Goal: Obtain resource: Download file/media

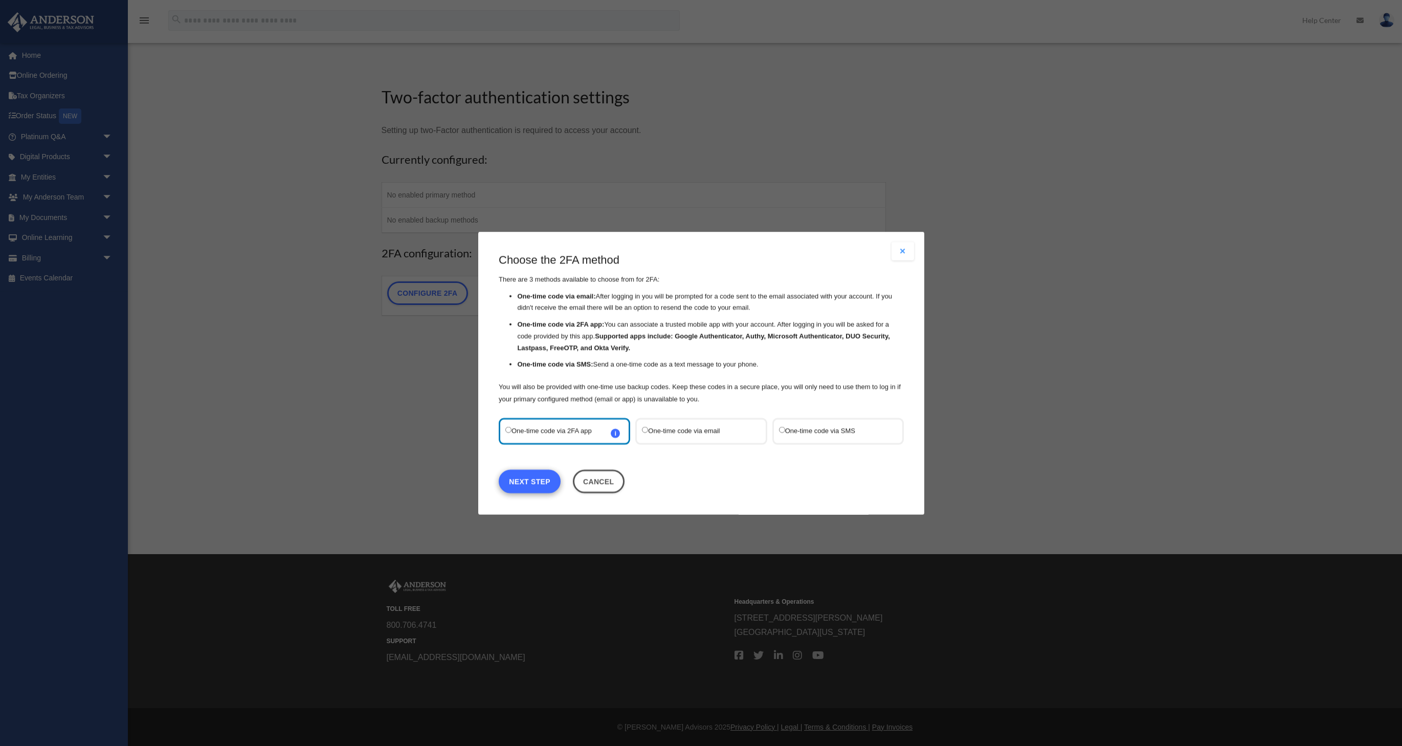
scroll to position [18, 0]
click at [534, 479] on link "Next Step" at bounding box center [530, 481] width 62 height 24
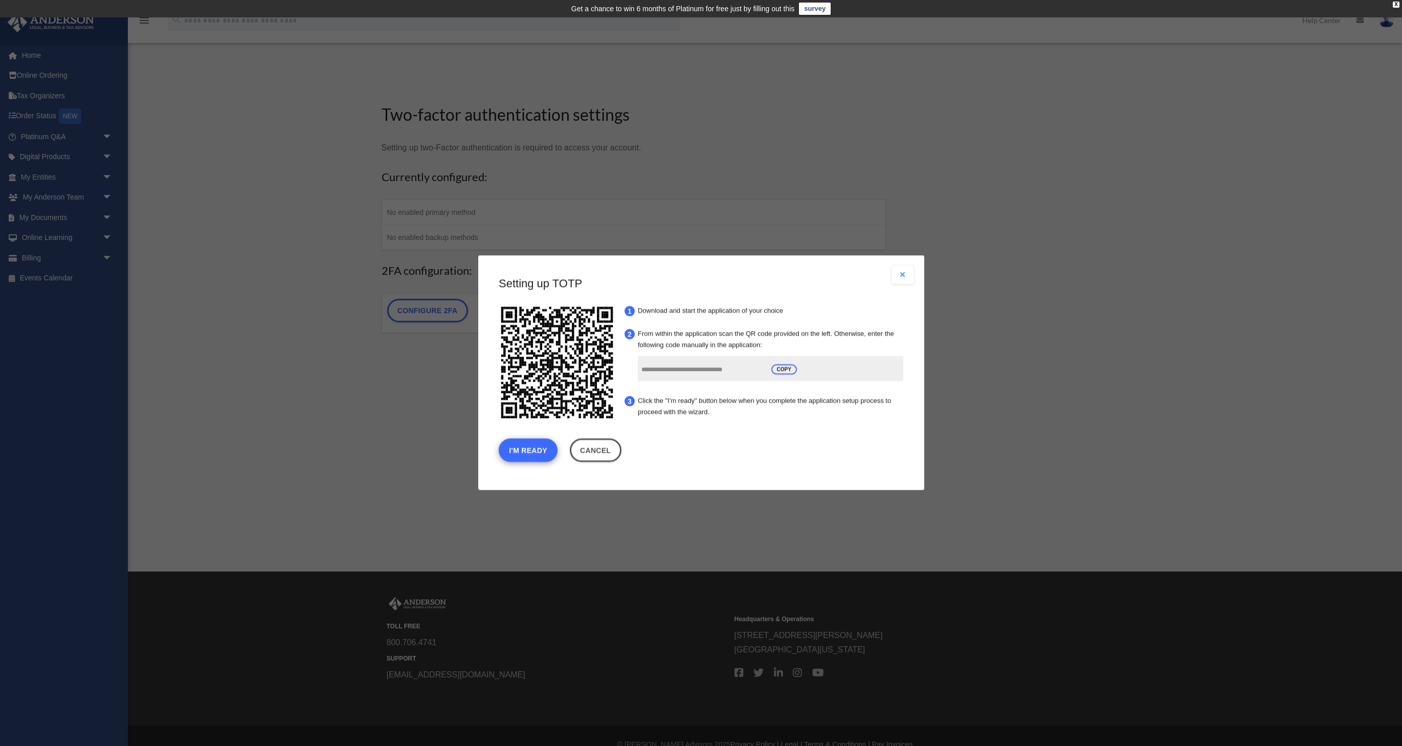
click at [527, 451] on button "I'm Ready" at bounding box center [528, 451] width 59 height 24
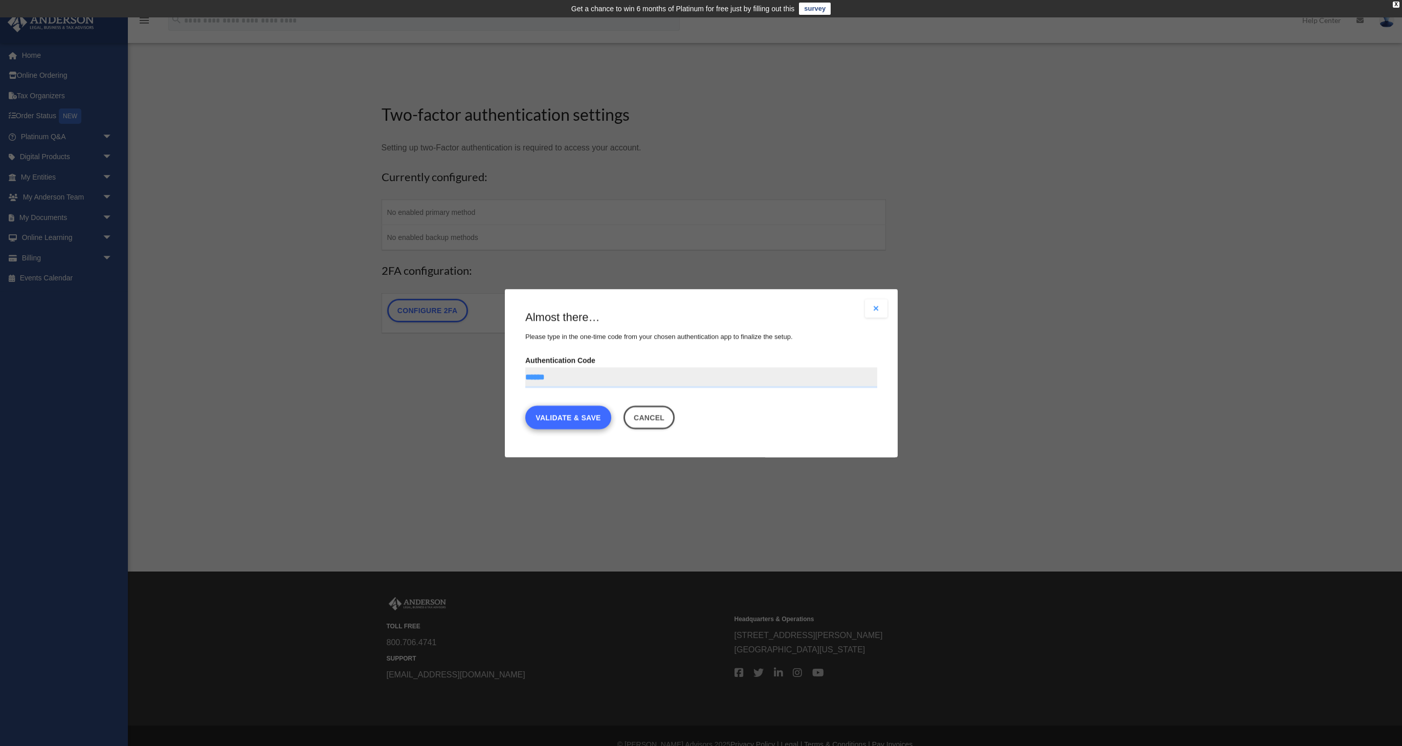
type input "******"
click at [568, 420] on link "Validate & Save" at bounding box center [568, 417] width 86 height 24
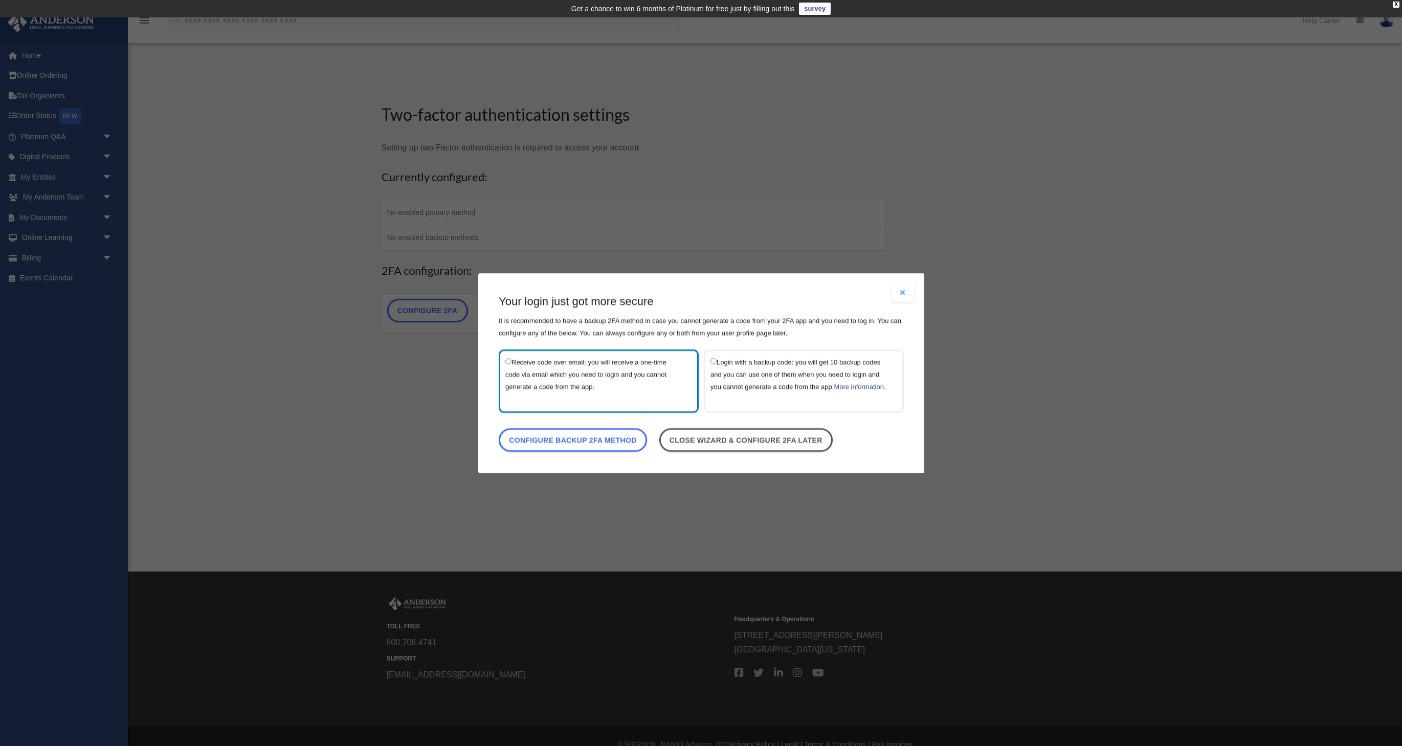
click at [818, 389] on label "Login with a backup code: you will get 10 backup codes and you can use one of t…" at bounding box center [798, 380] width 176 height 50
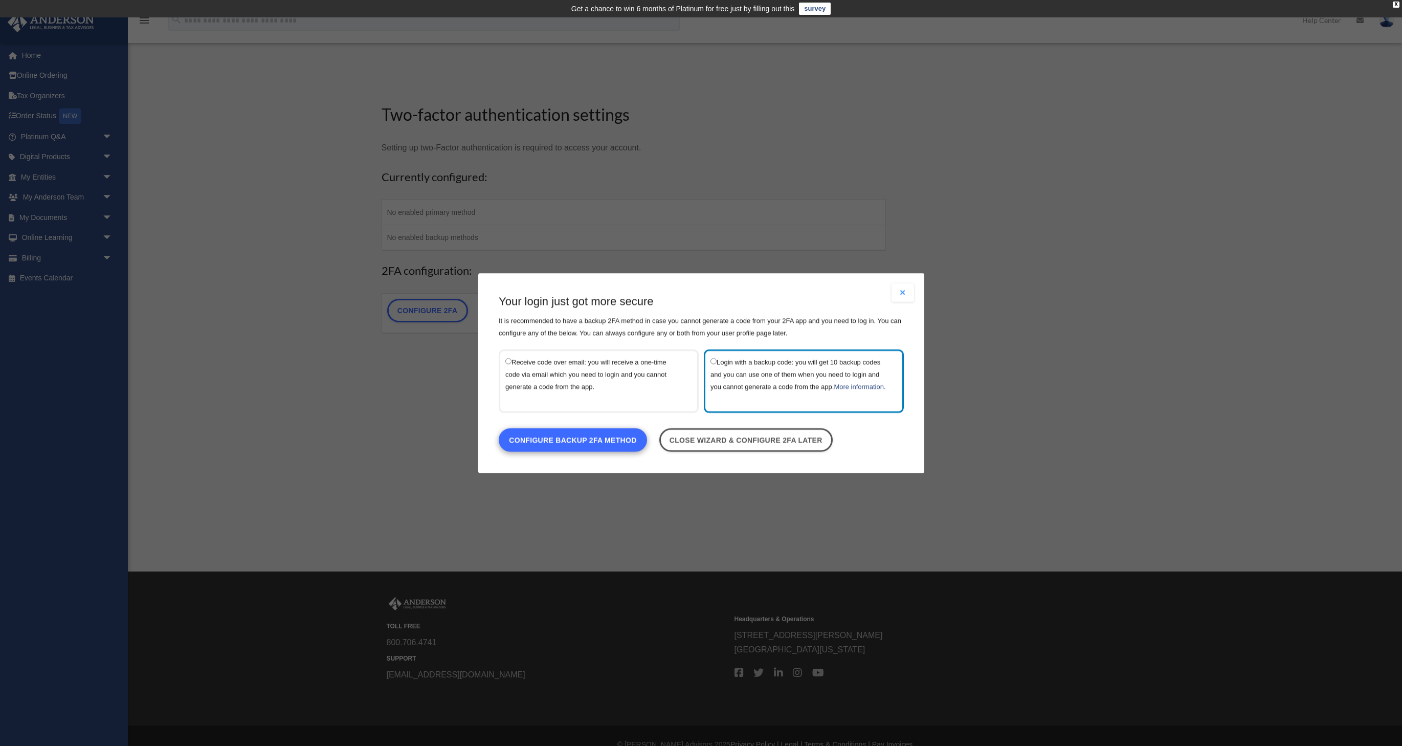
click at [561, 446] on link "Configure backup 2FA method" at bounding box center [573, 439] width 148 height 24
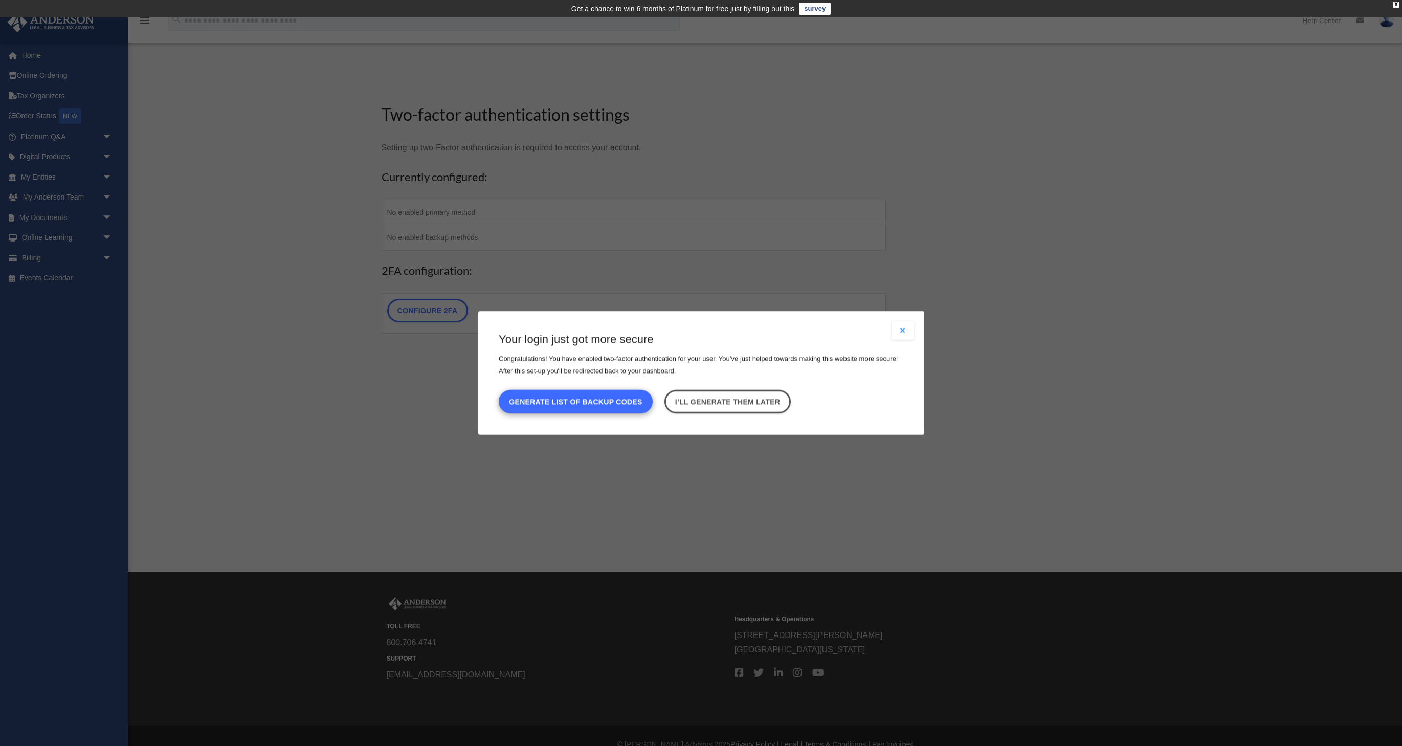
click at [538, 401] on button "Generate list of backup codes" at bounding box center [576, 402] width 154 height 24
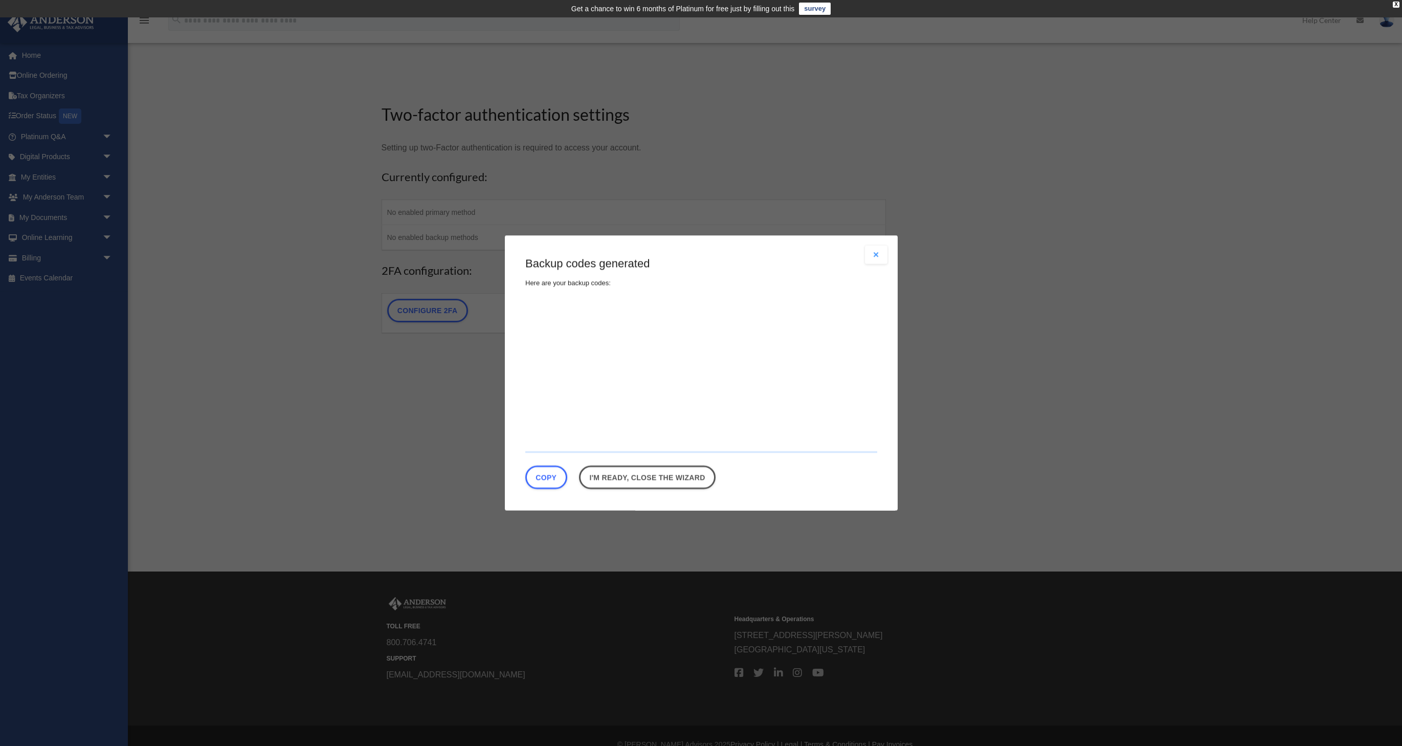
type textarea "**********"
drag, startPoint x: 523, startPoint y: 306, endPoint x: 541, endPoint y: 316, distance: 19.9
click at [543, 318] on div "Are you sure? Any unsaved changes will be lost! Yes No Choose the 2FA method Th…" at bounding box center [701, 372] width 393 height 275
click at [548, 475] on button "Copy" at bounding box center [546, 477] width 42 height 24
click at [548, 475] on button "Copied" at bounding box center [549, 477] width 49 height 24
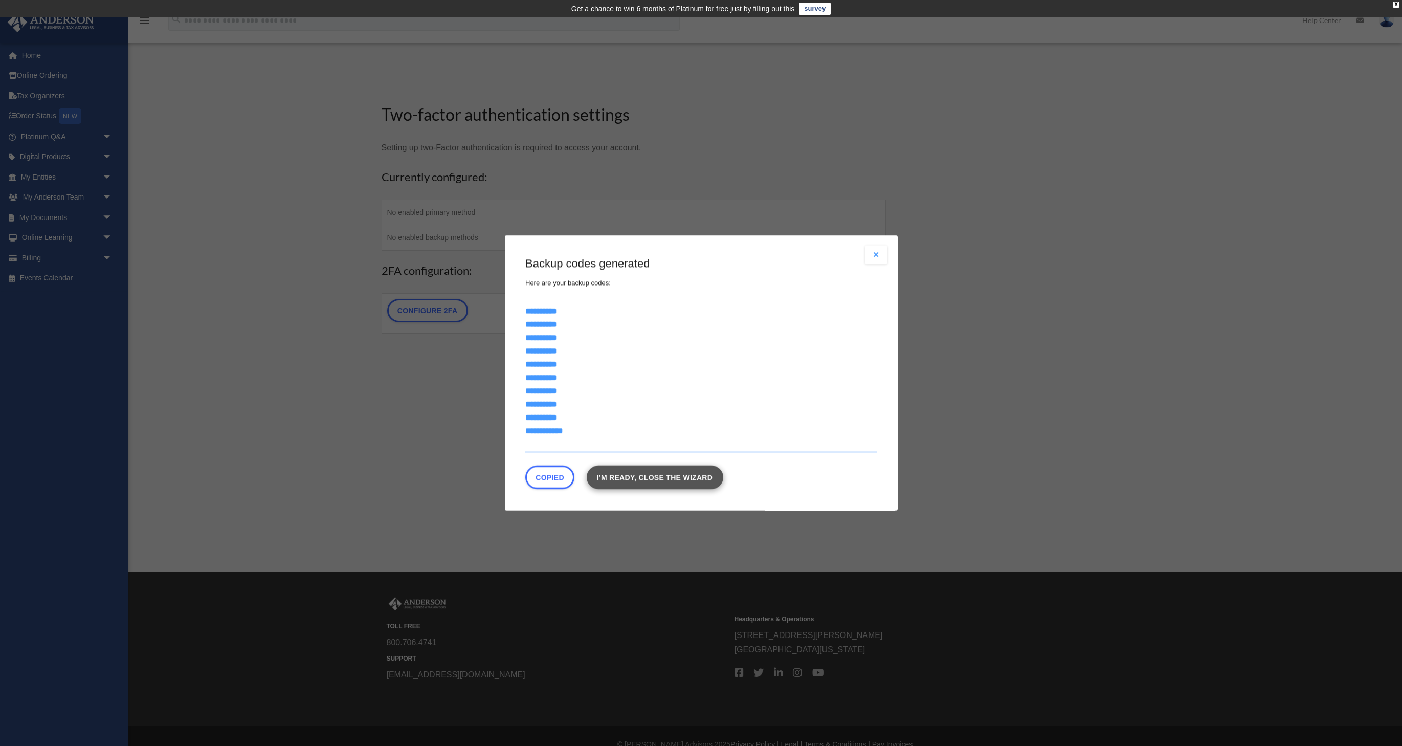
click at [697, 480] on link "I'm ready, close the wizard" at bounding box center [654, 477] width 137 height 24
click at [687, 479] on link "I'm ready, close the wizard" at bounding box center [654, 477] width 137 height 24
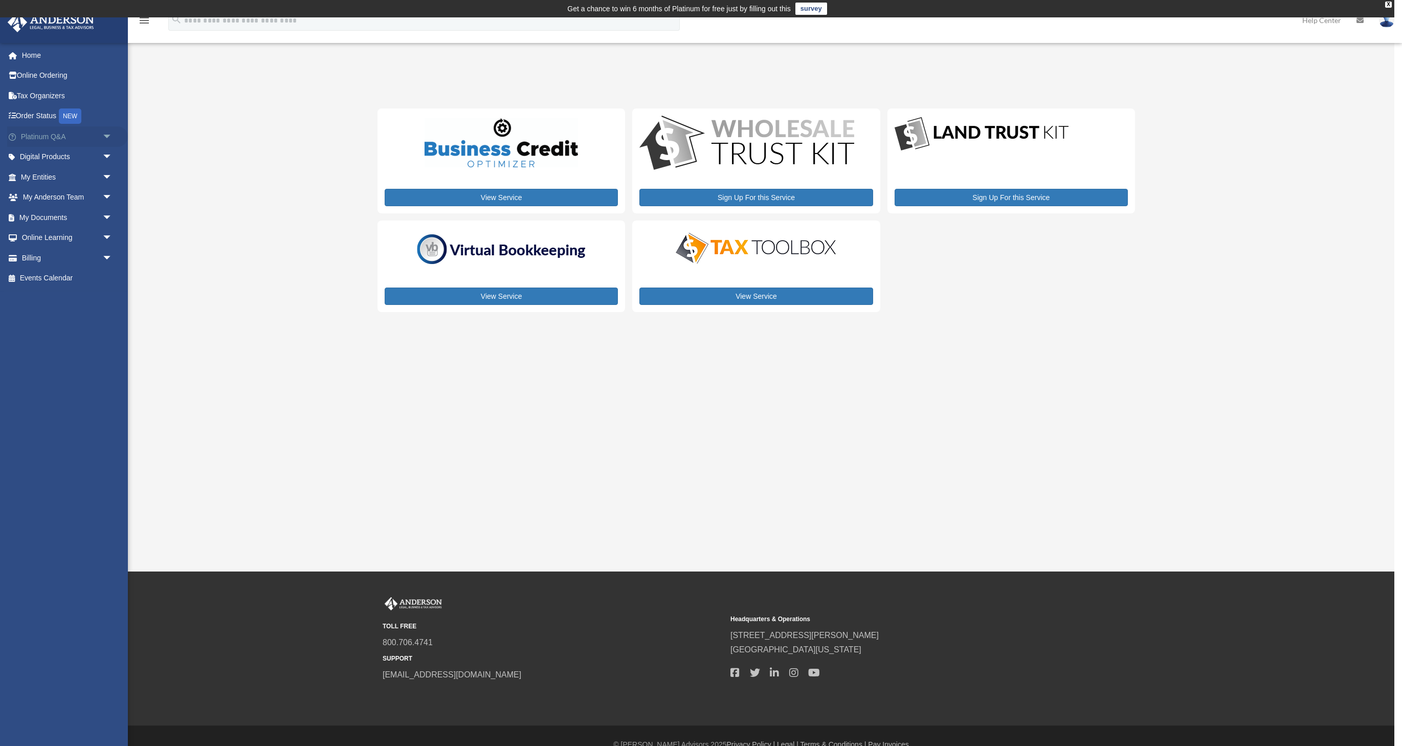
click at [65, 136] on link "Platinum Q&A arrow_drop_down" at bounding box center [67, 136] width 121 height 20
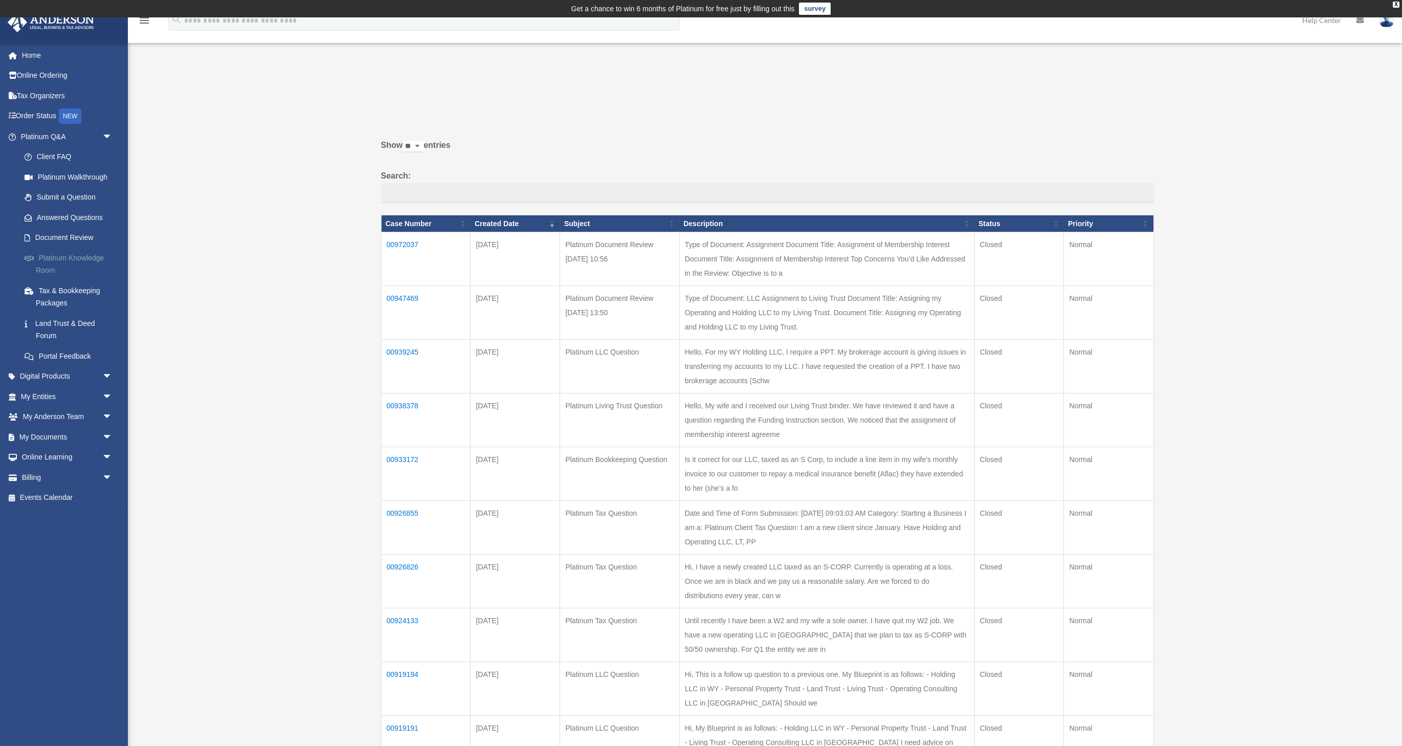
click at [86, 264] on link "Platinum Knowledge Room" at bounding box center [71, 263] width 114 height 33
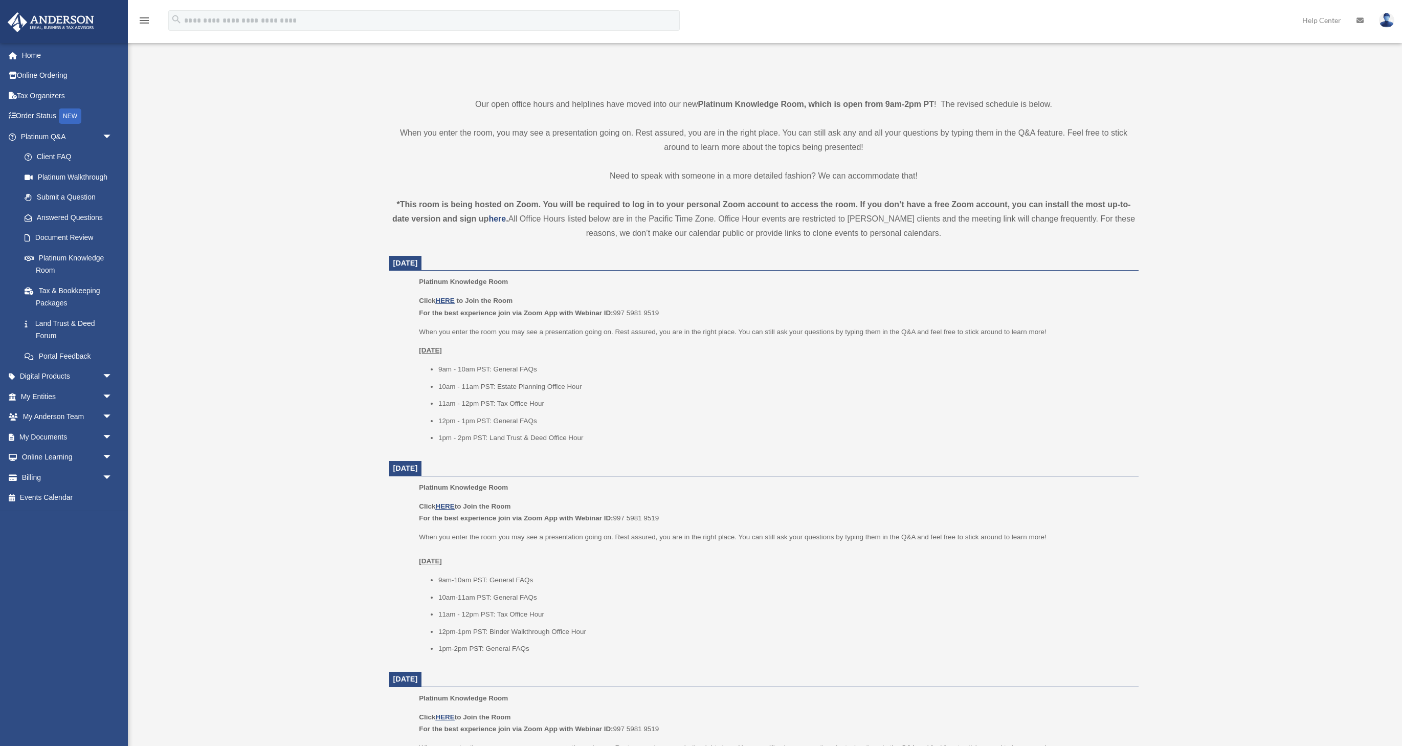
scroll to position [234, 0]
click at [447, 298] on u "HERE" at bounding box center [444, 300] width 19 height 8
click at [445, 297] on u "HERE" at bounding box center [444, 300] width 19 height 8
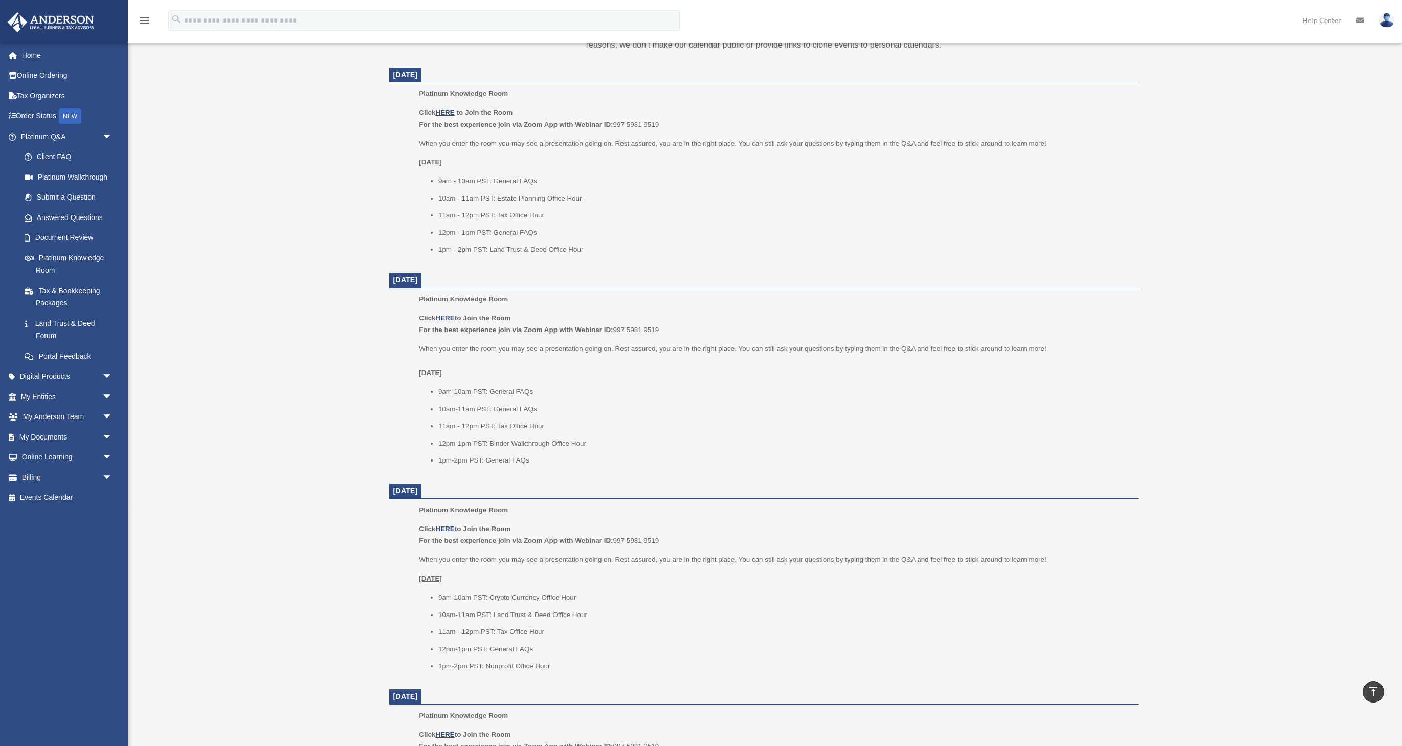
scroll to position [422, 0]
click at [106, 390] on span "arrow_drop_down" at bounding box center [112, 396] width 20 height 21
click at [80, 487] on link "My Blueprint" at bounding box center [71, 497] width 114 height 20
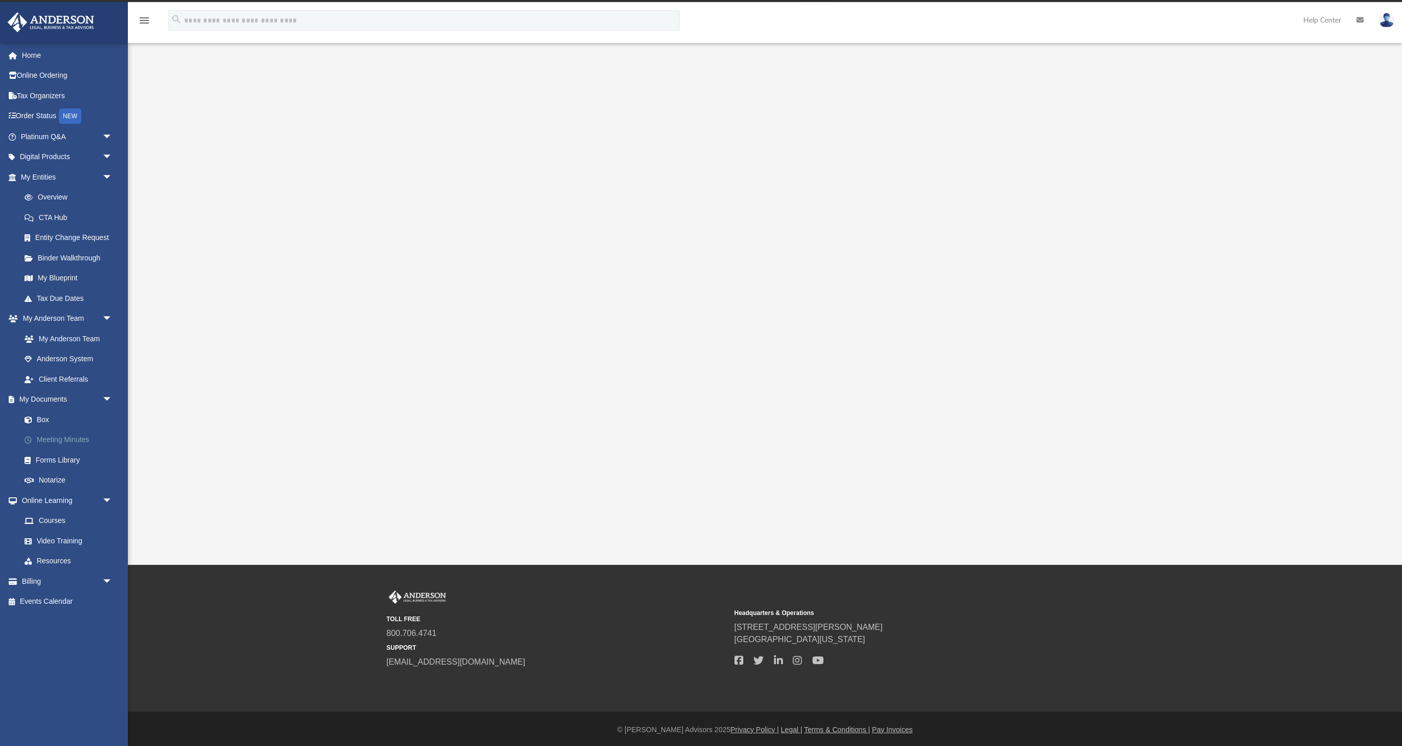
scroll to position [18, 0]
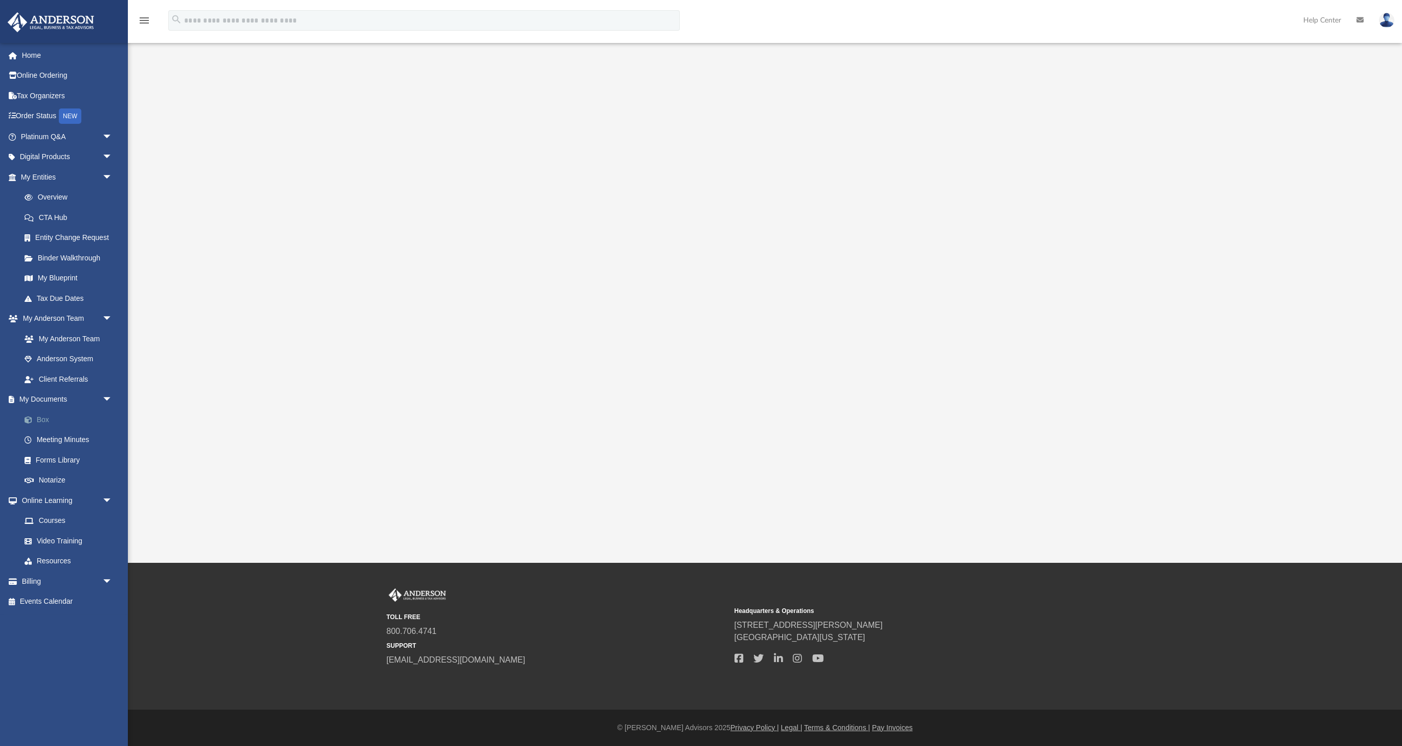
click at [40, 414] on link "Box" at bounding box center [71, 419] width 114 height 20
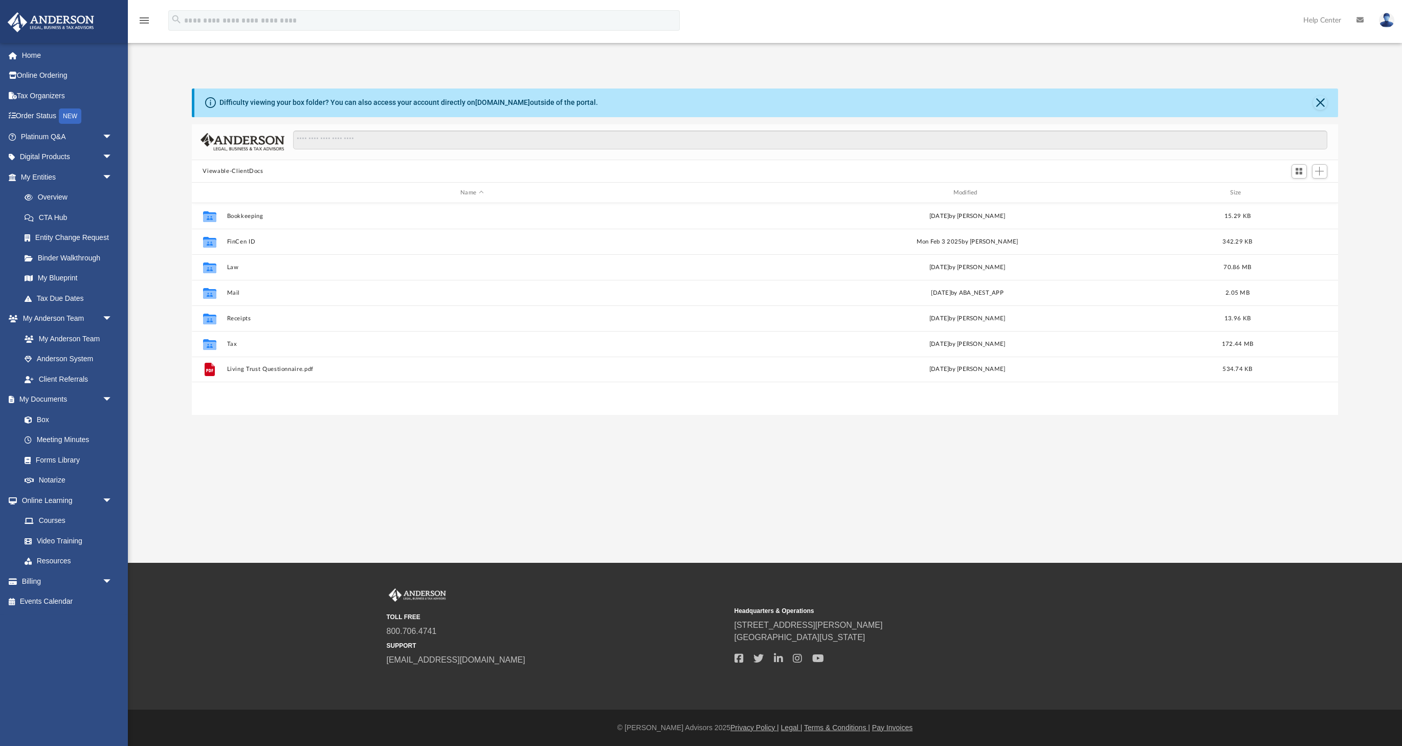
scroll to position [233, 1146]
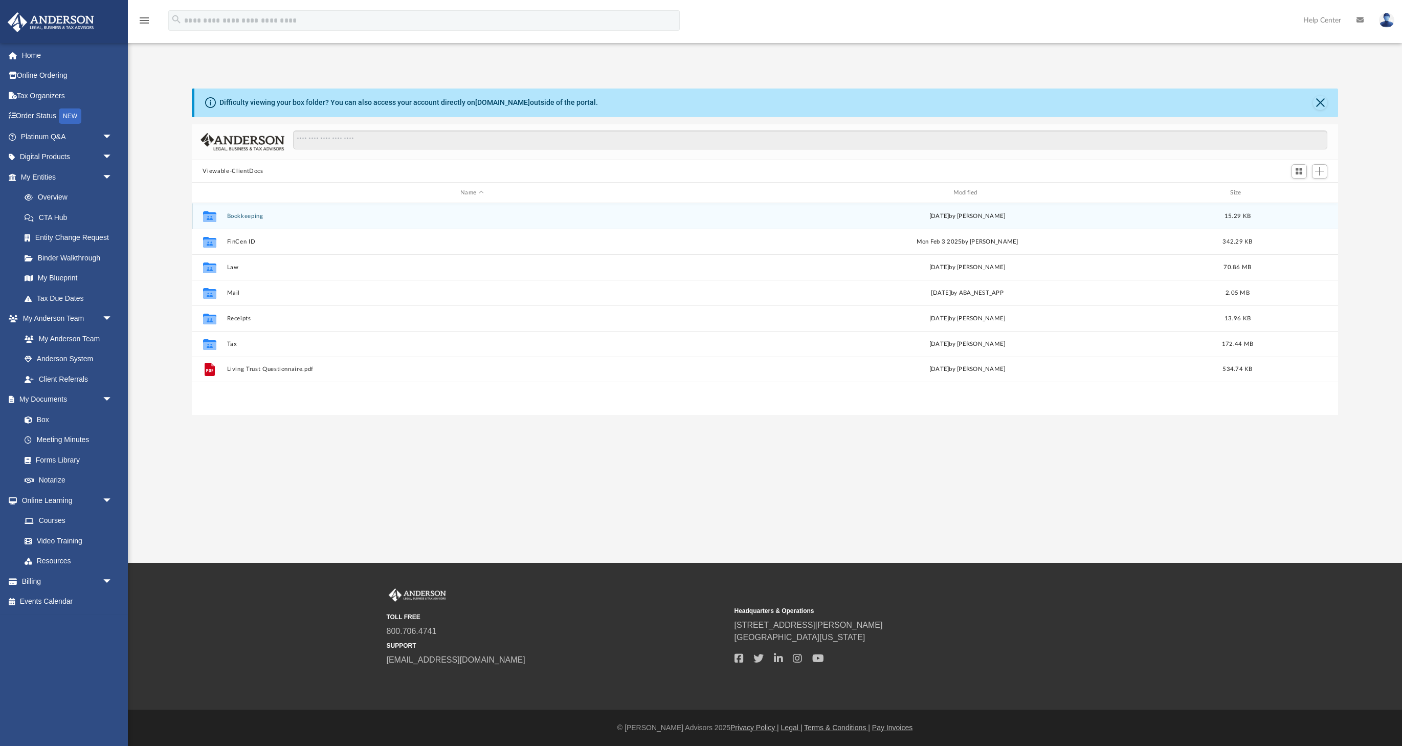
click at [243, 216] on button "Bookkeeping" at bounding box center [472, 216] width 490 height 7
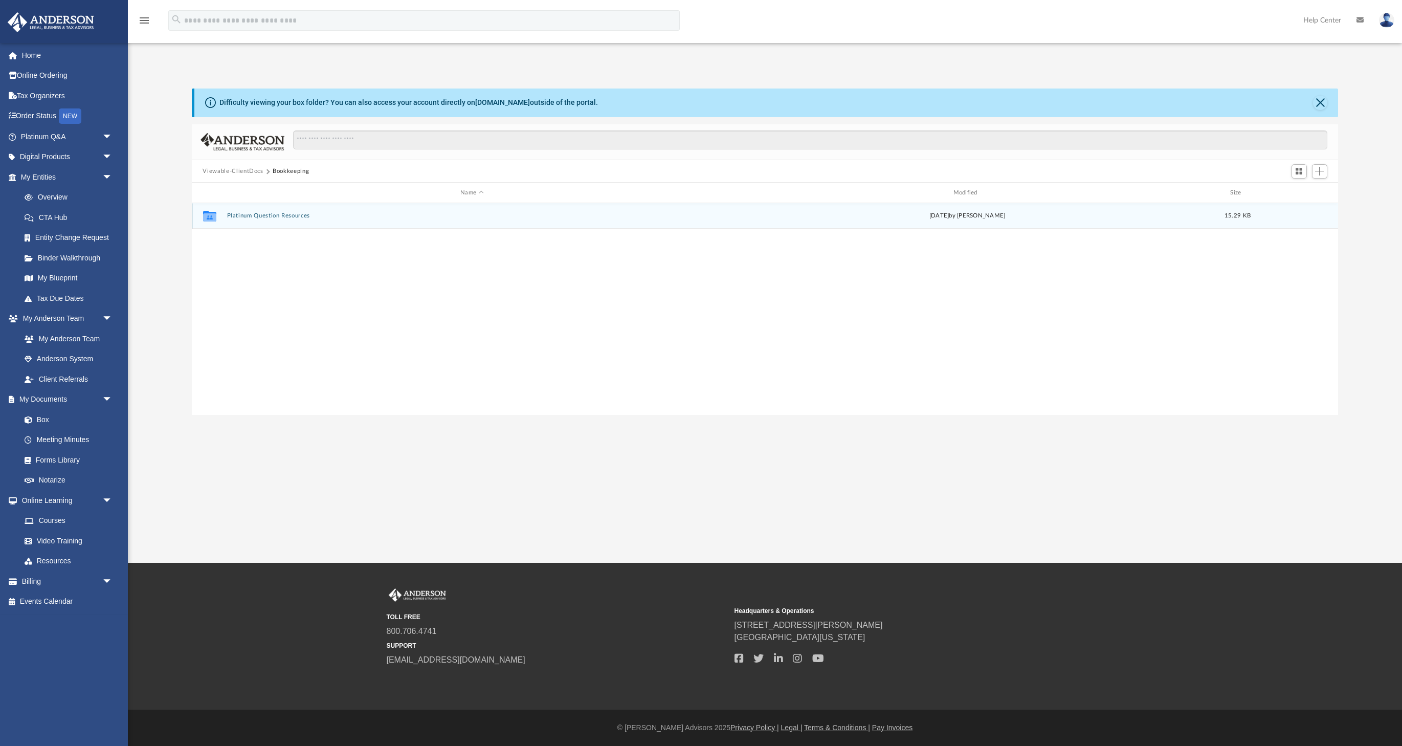
scroll to position [18, 0]
click at [254, 215] on button "Platinum Question Resources" at bounding box center [472, 216] width 490 height 7
click at [1302, 217] on span "More options" at bounding box center [1298, 216] width 8 height 6
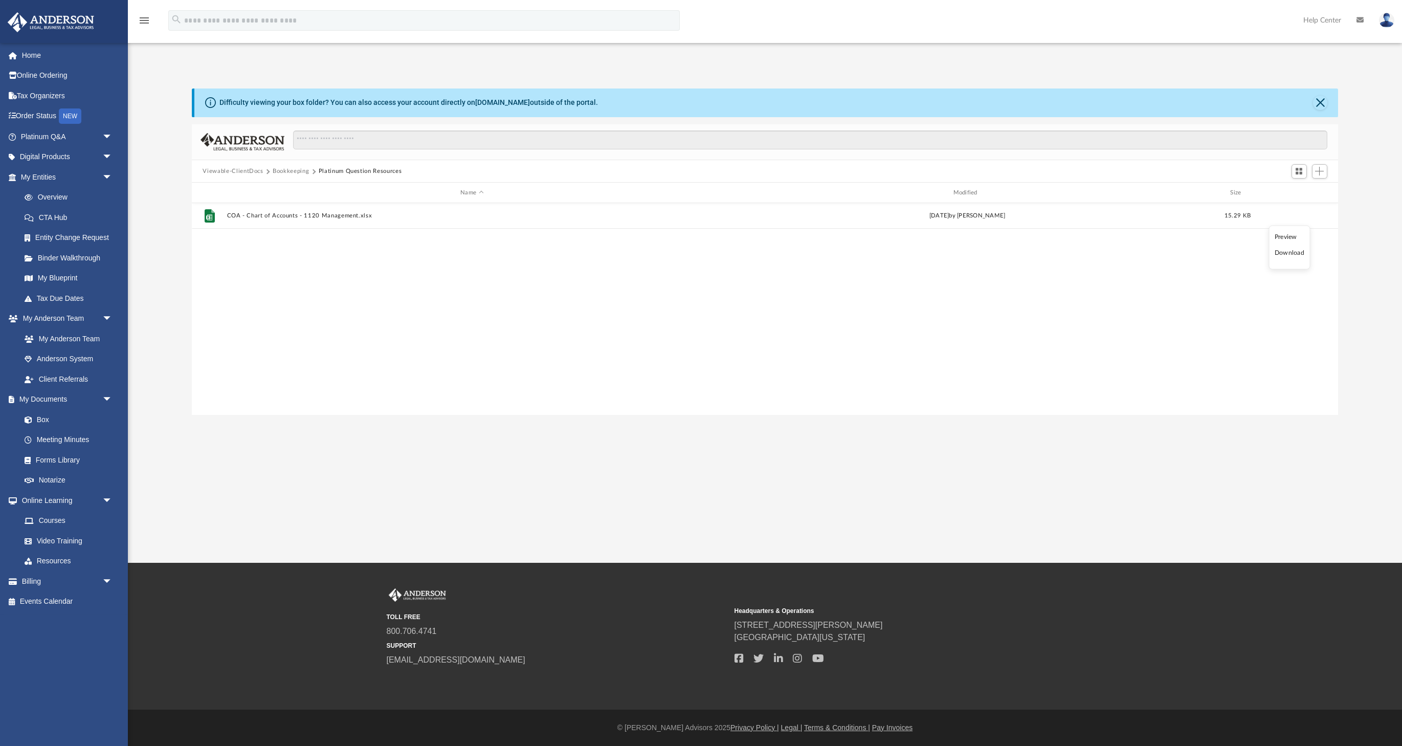
click at [1292, 253] on li "Download" at bounding box center [1289, 252] width 30 height 11
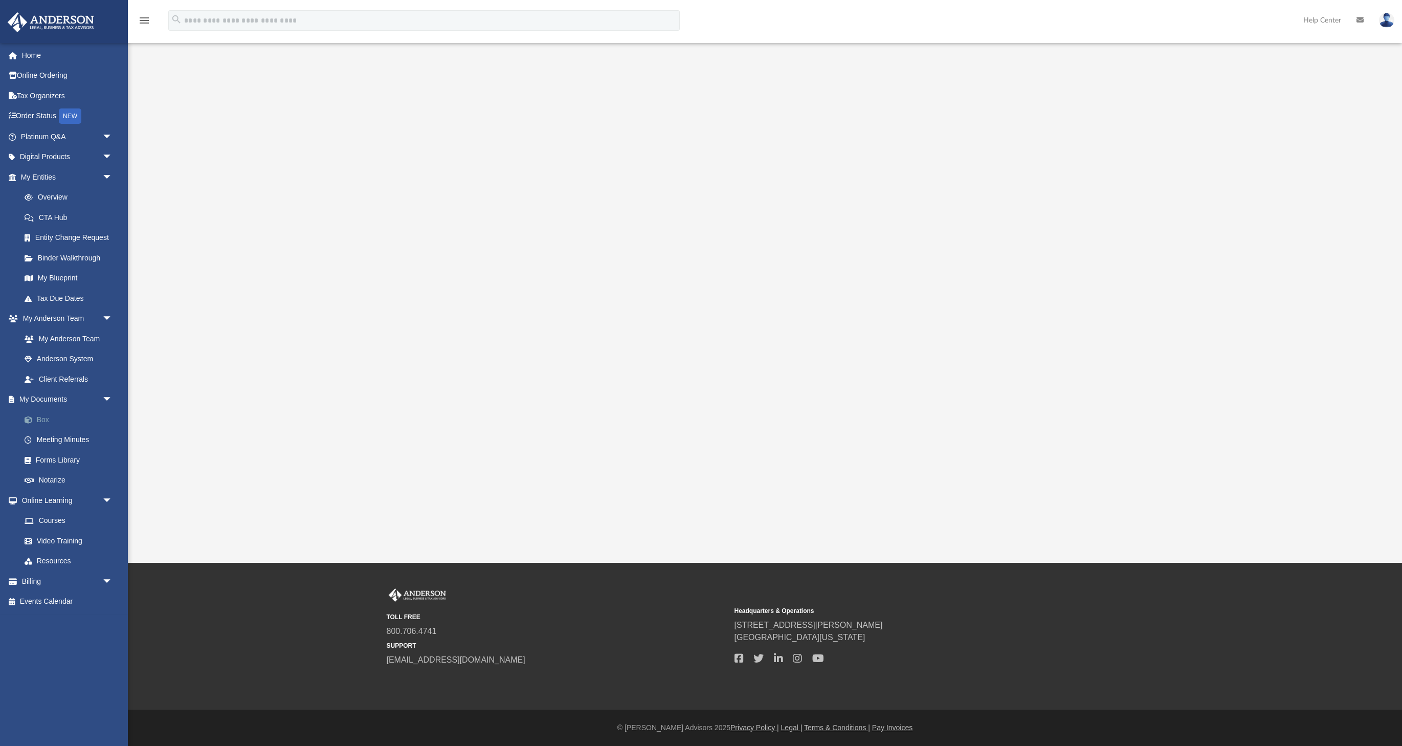
click at [40, 416] on link "Box" at bounding box center [71, 419] width 114 height 20
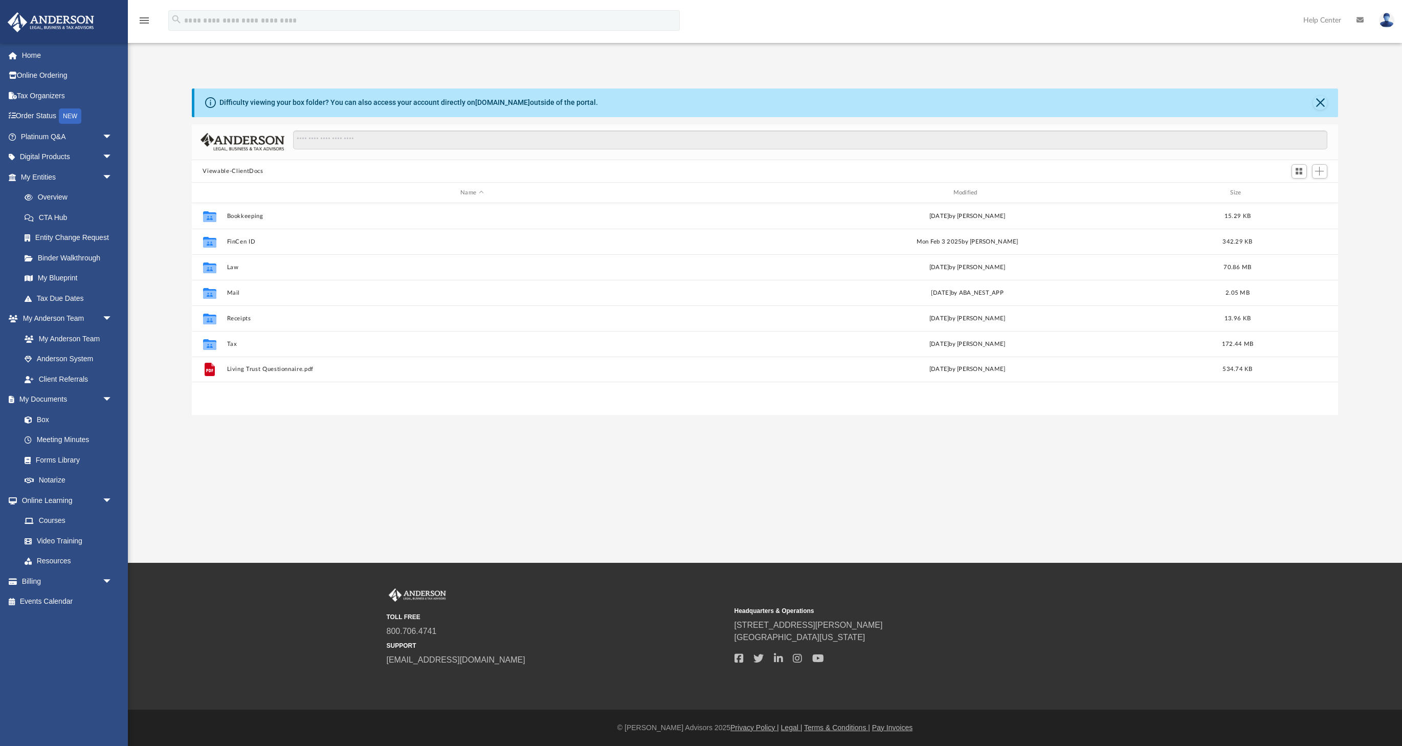
scroll to position [233, 1146]
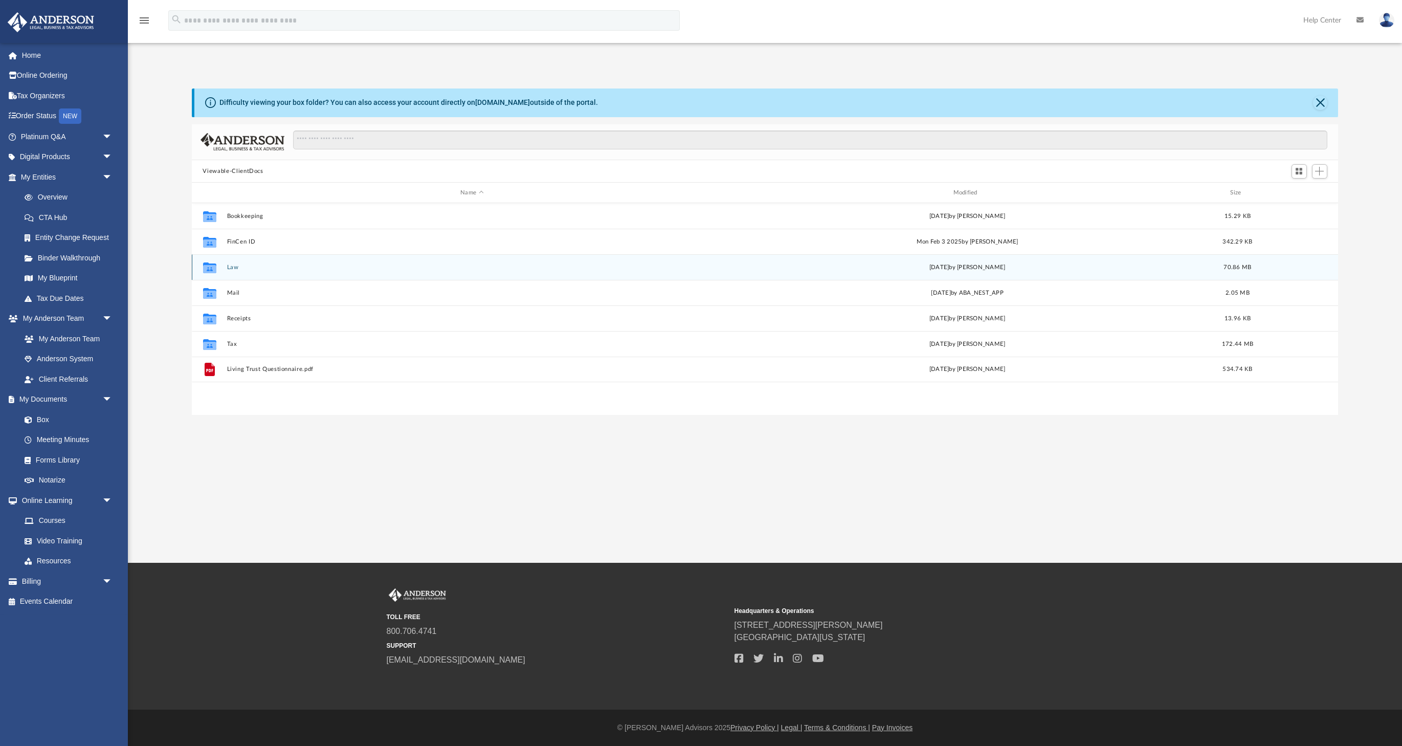
click at [233, 266] on button "Law" at bounding box center [472, 267] width 490 height 7
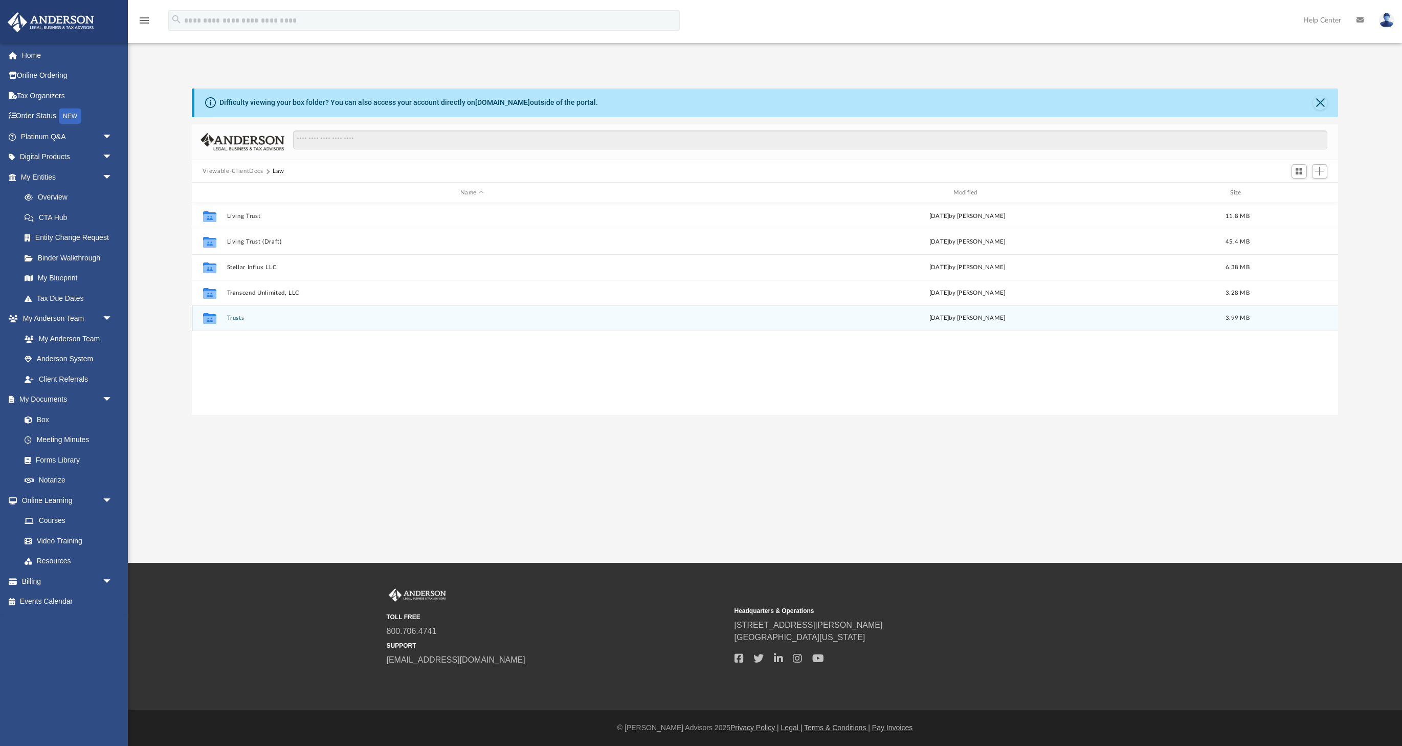
click at [235, 319] on button "Trusts" at bounding box center [472, 318] width 490 height 7
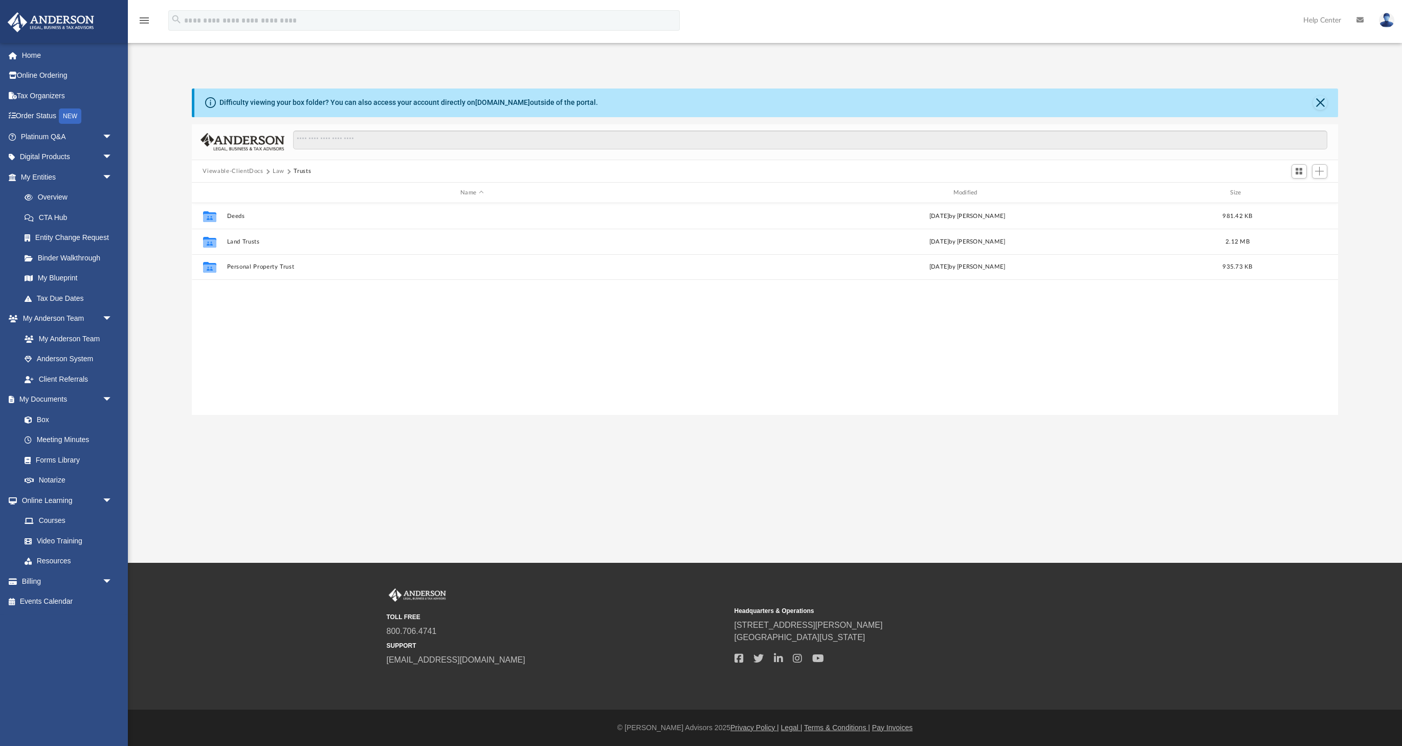
click at [278, 171] on button "Law" at bounding box center [279, 171] width 12 height 9
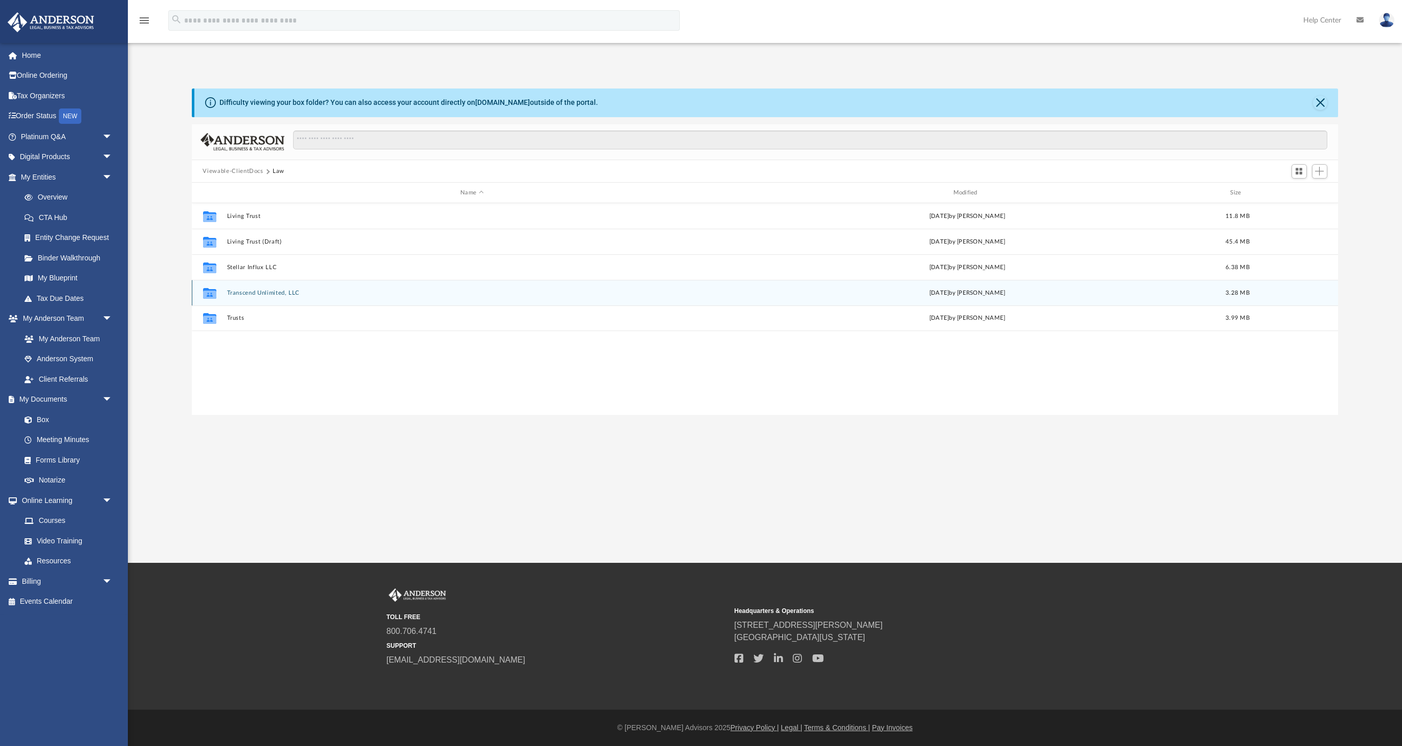
click at [256, 292] on button "Transcend Unlimited, LLC" at bounding box center [472, 292] width 490 height 7
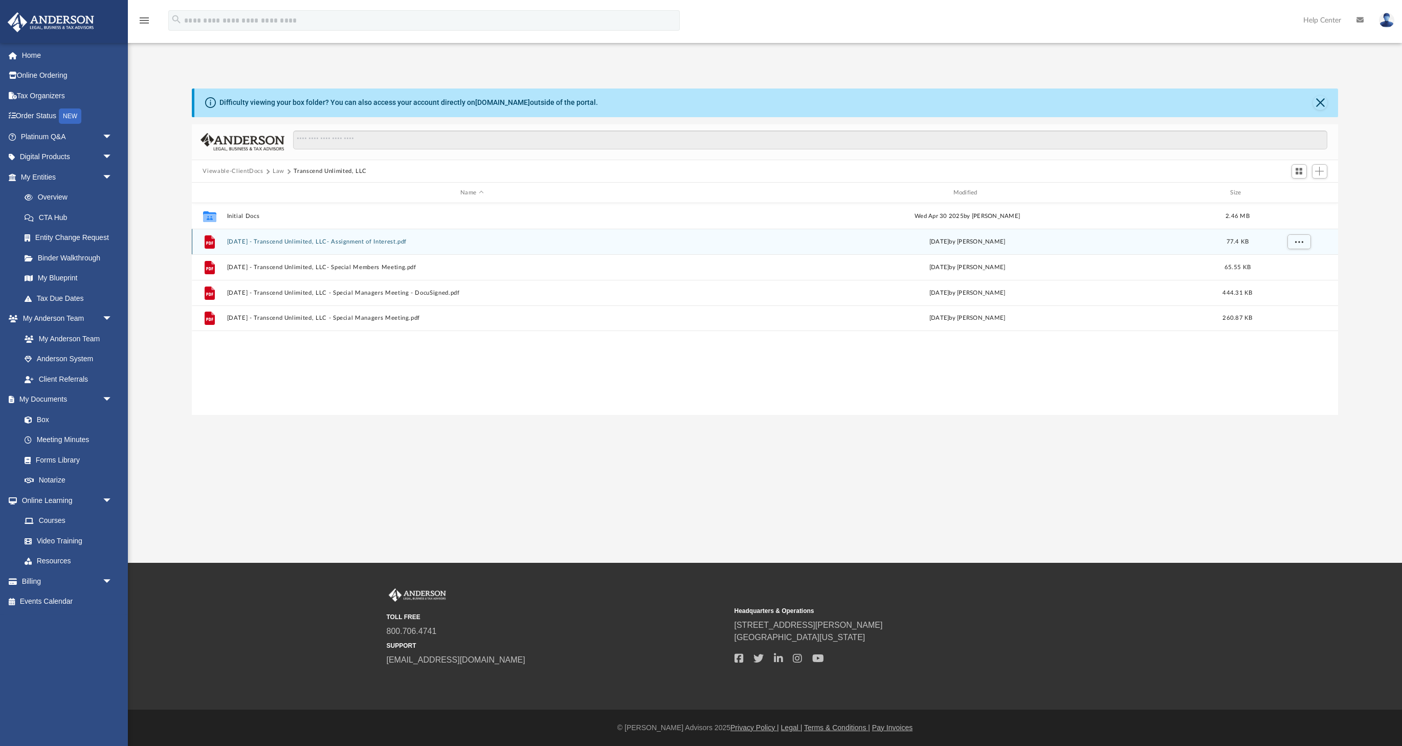
click at [385, 240] on button "[DATE] - Transcend Unlimited, LLC- Assignment of Interest.pdf" at bounding box center [472, 241] width 490 height 7
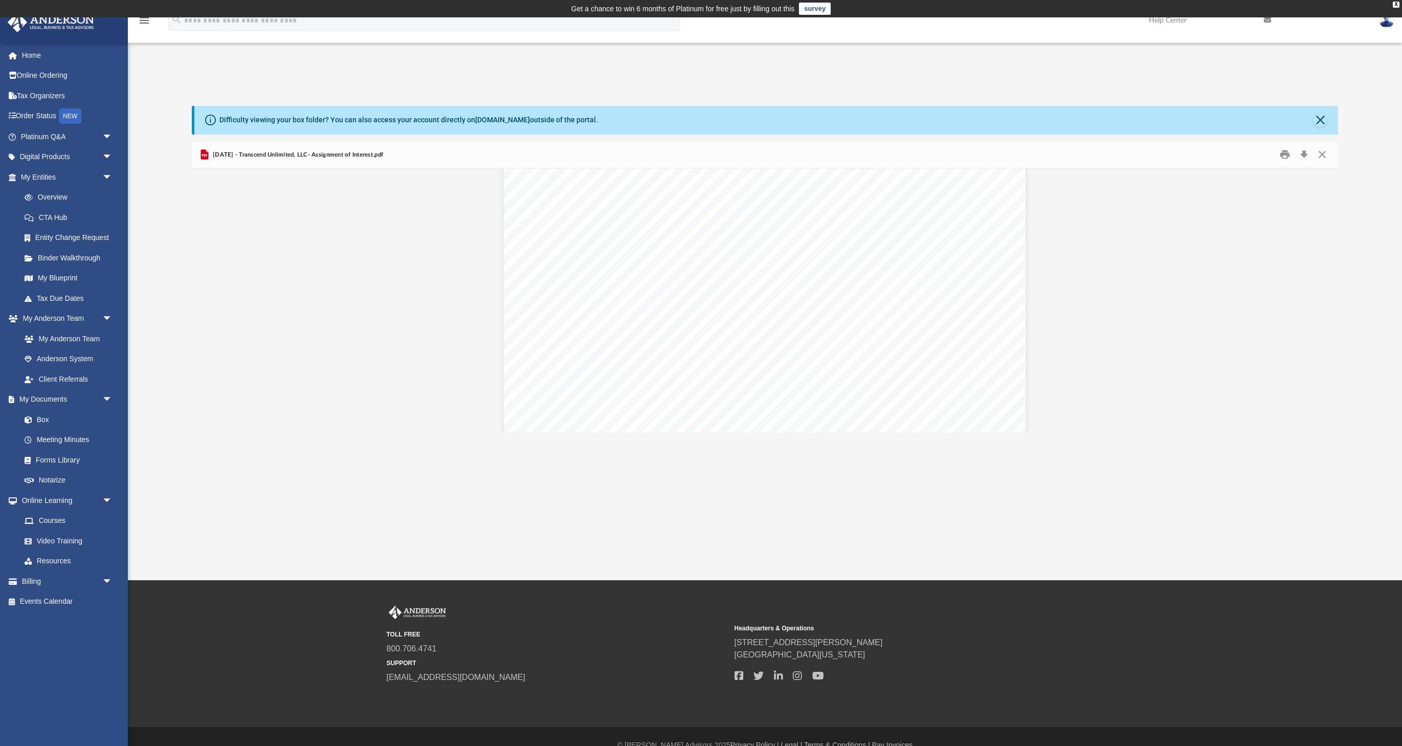
scroll to position [1047, 0]
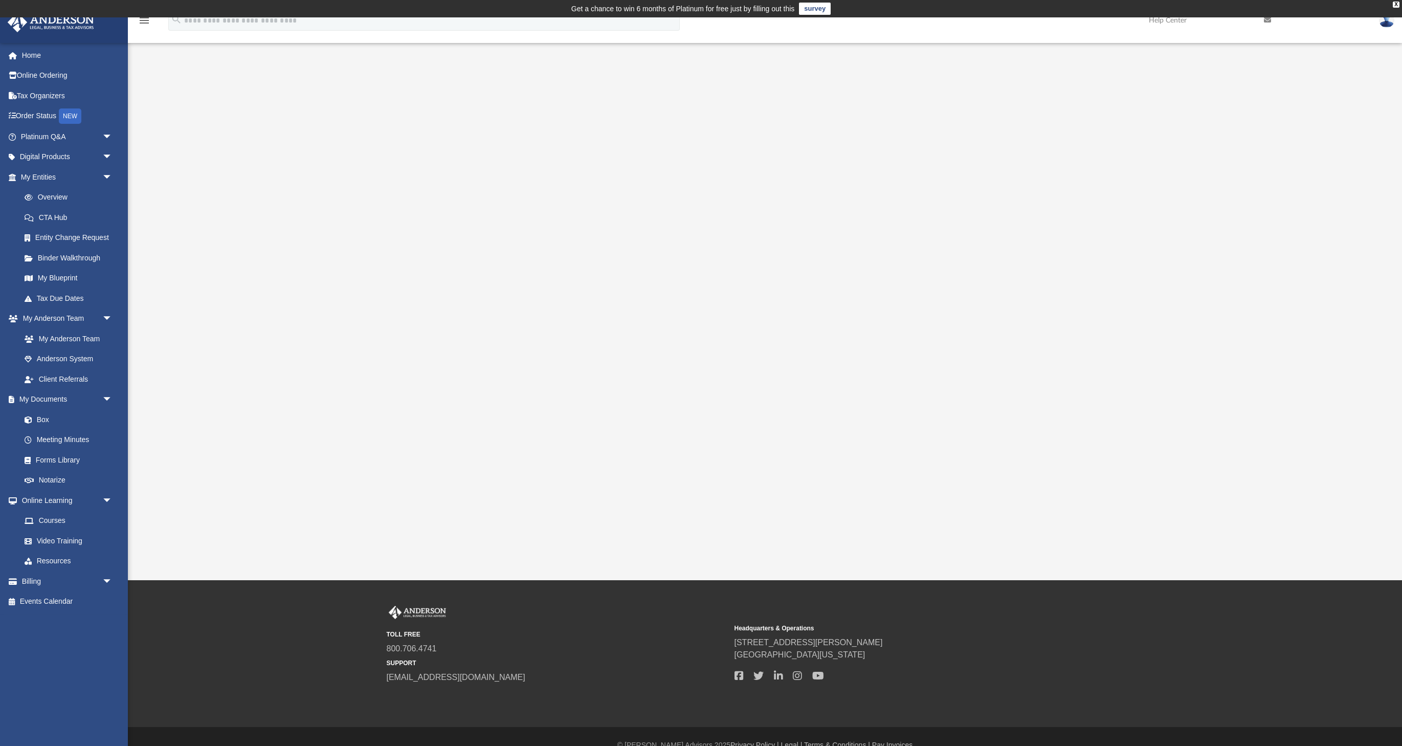
scroll to position [17, 0]
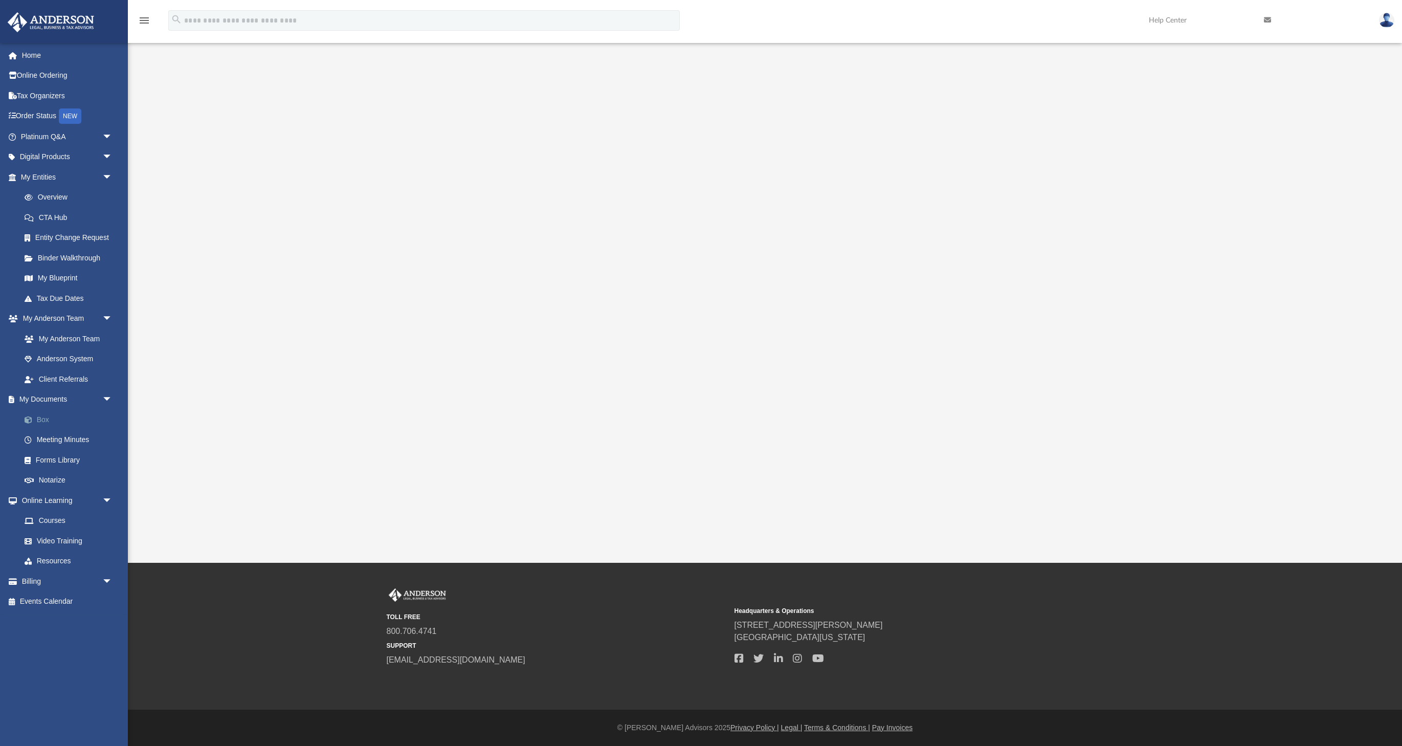
drag, startPoint x: 47, startPoint y: 412, endPoint x: 55, endPoint y: 411, distance: 8.2
click at [55, 411] on link "Box" at bounding box center [71, 419] width 114 height 20
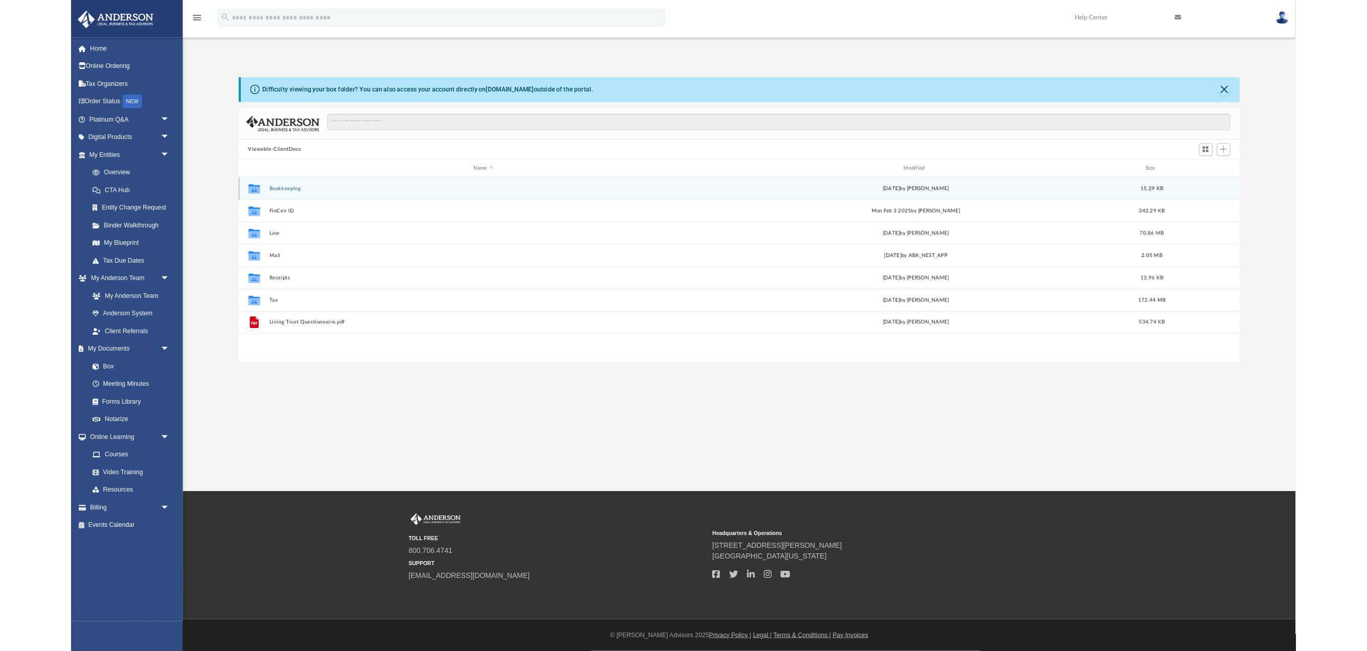
scroll to position [233, 1146]
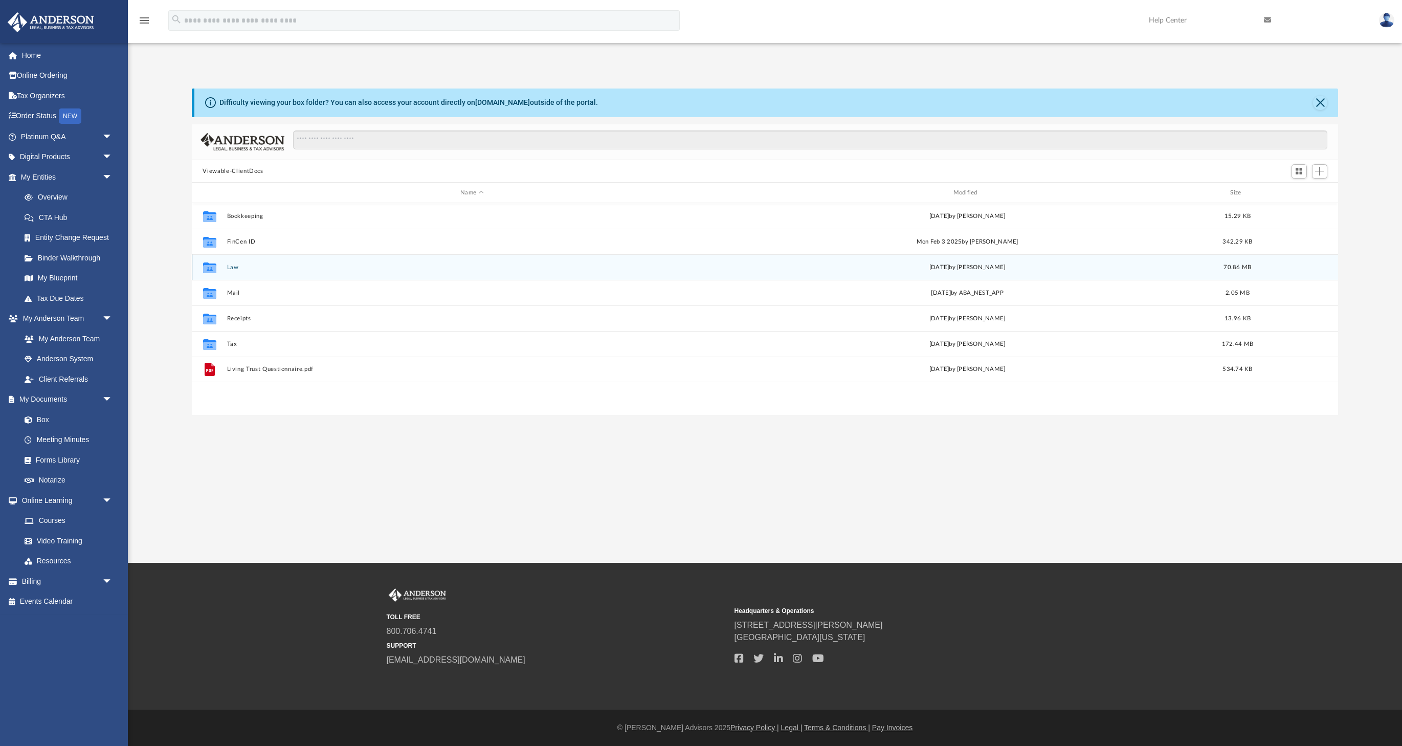
click at [231, 268] on button "Law" at bounding box center [472, 267] width 490 height 7
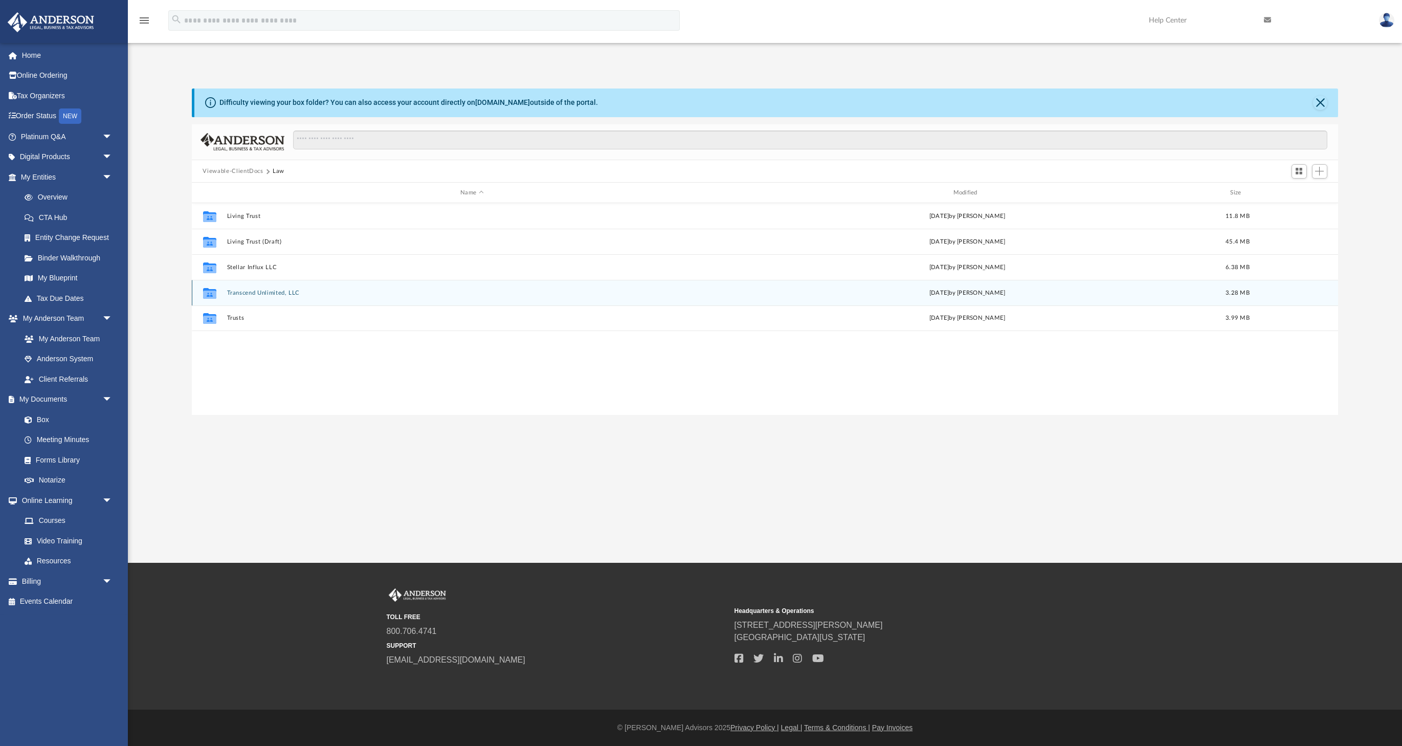
click at [251, 292] on button "Transcend Unlimited, LLC" at bounding box center [472, 292] width 490 height 7
click at [42, 417] on link "Box" at bounding box center [71, 419] width 114 height 20
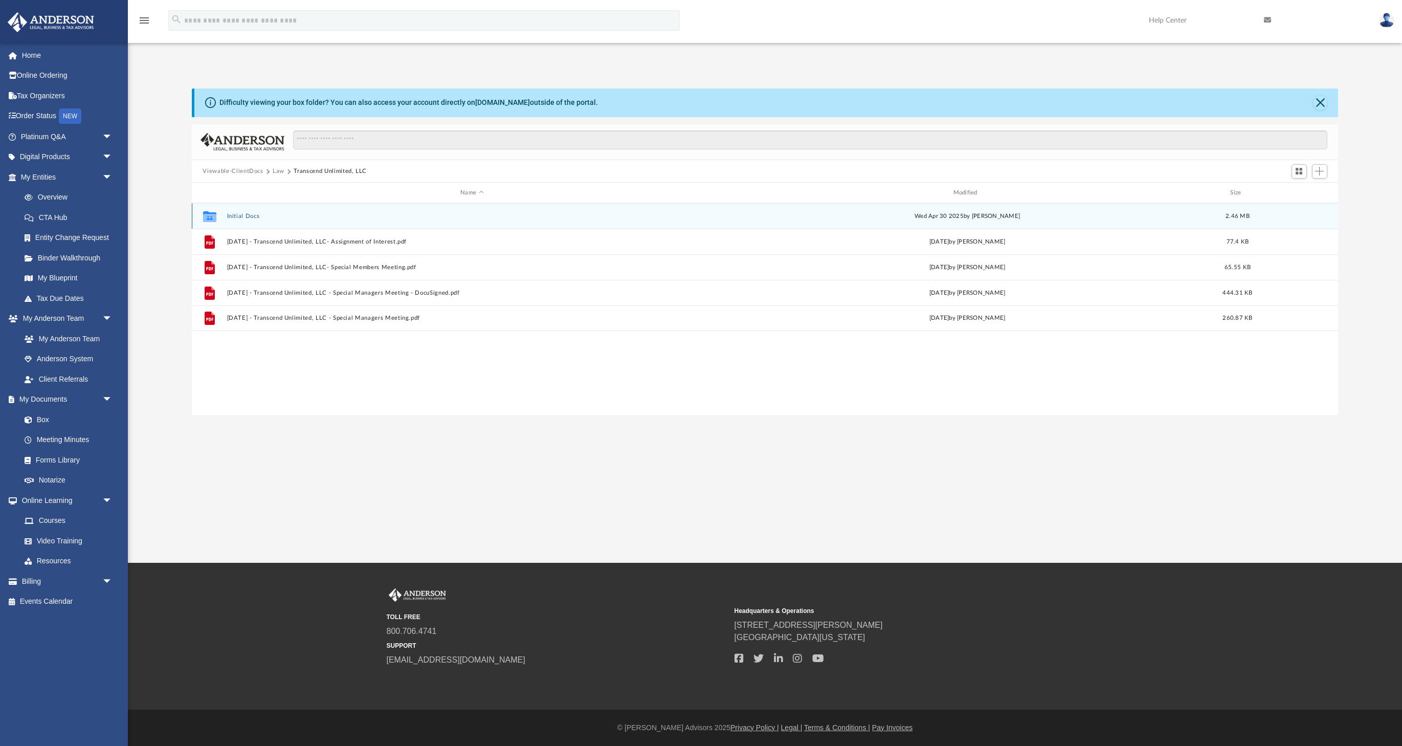
click at [209, 212] on icon "grid" at bounding box center [208, 216] width 13 height 11
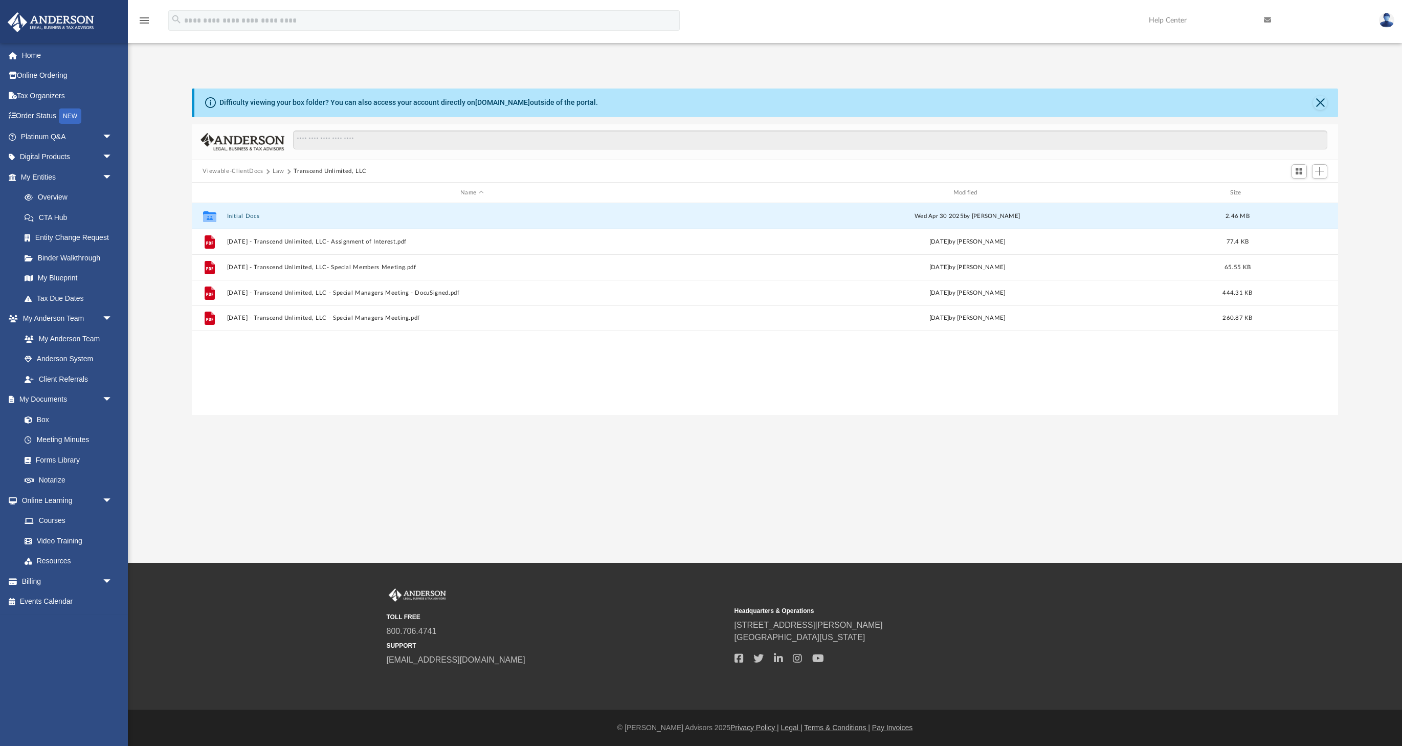
click at [280, 169] on button "Law" at bounding box center [279, 171] width 12 height 9
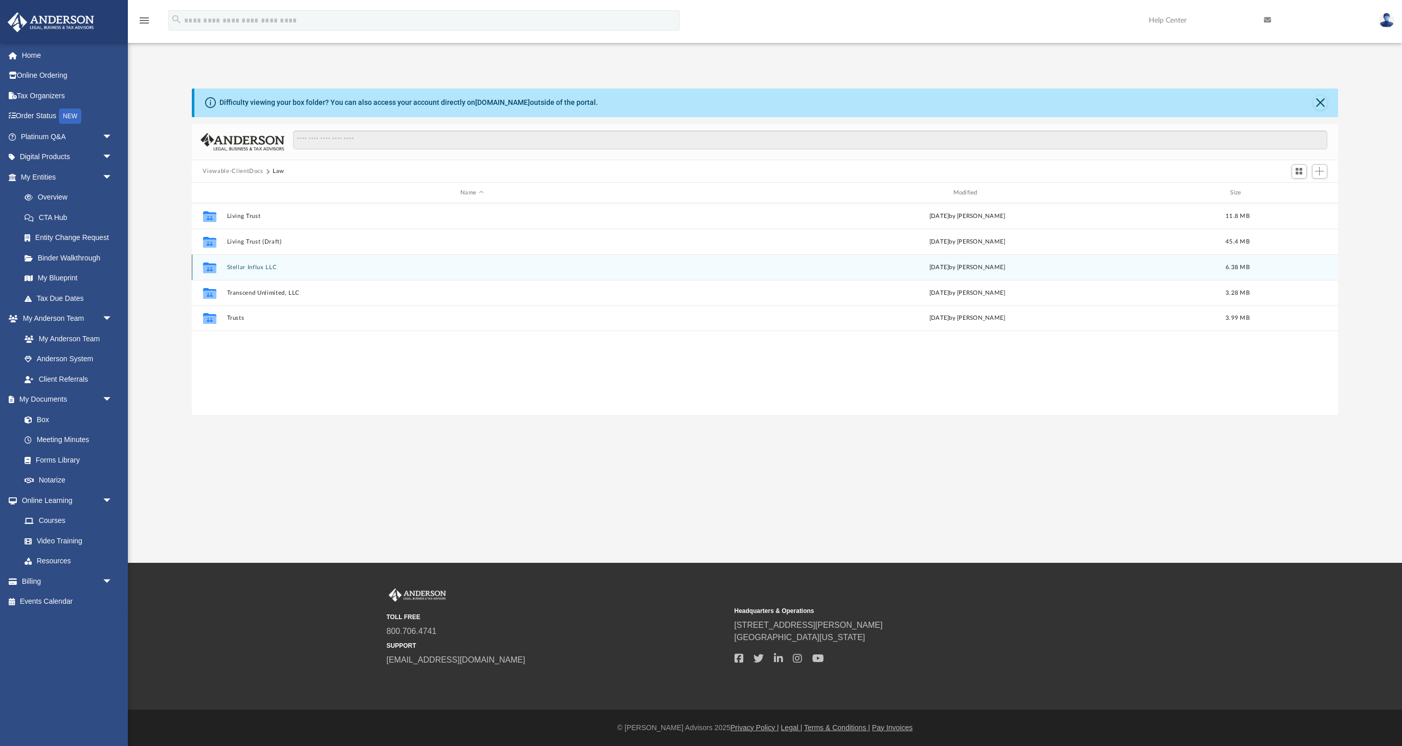
click at [244, 268] on button "Stellar Influx LLC" at bounding box center [472, 267] width 490 height 7
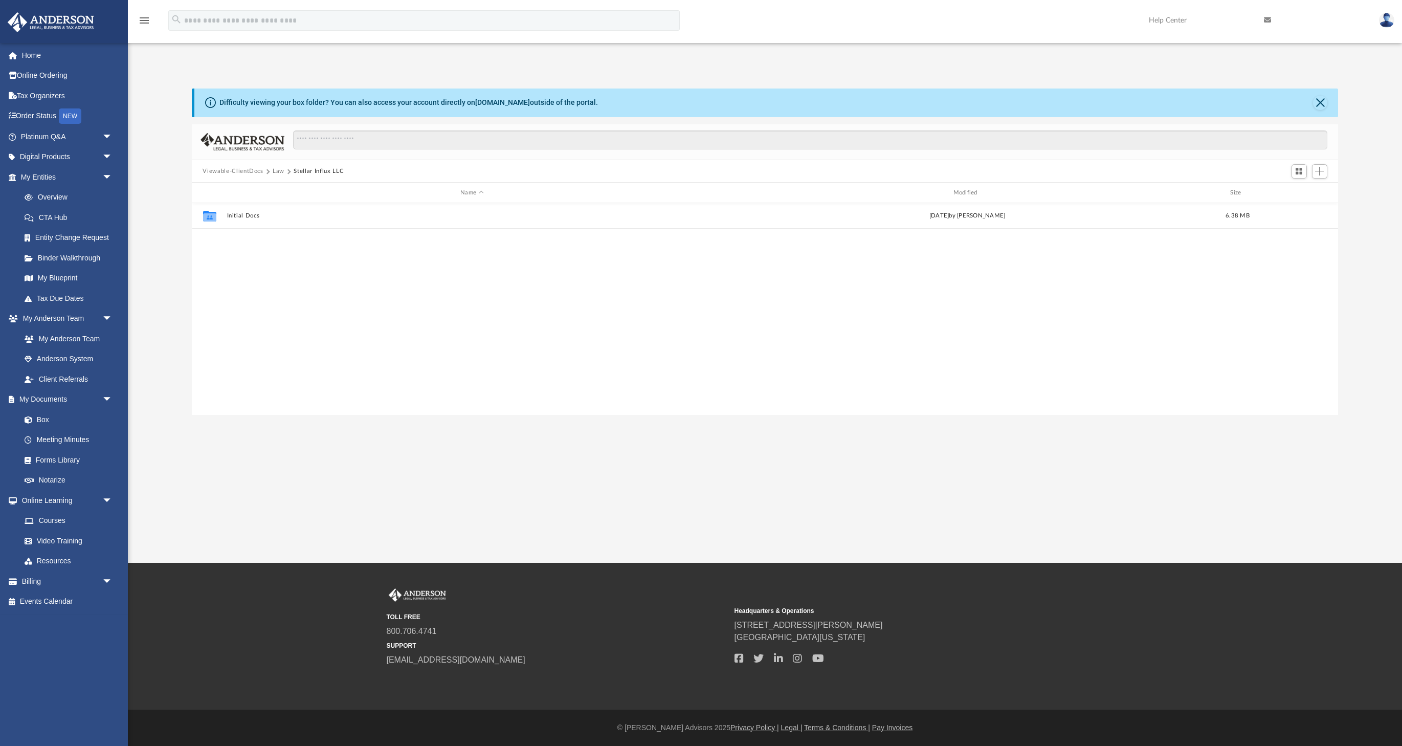
click at [277, 170] on button "Law" at bounding box center [279, 171] width 12 height 9
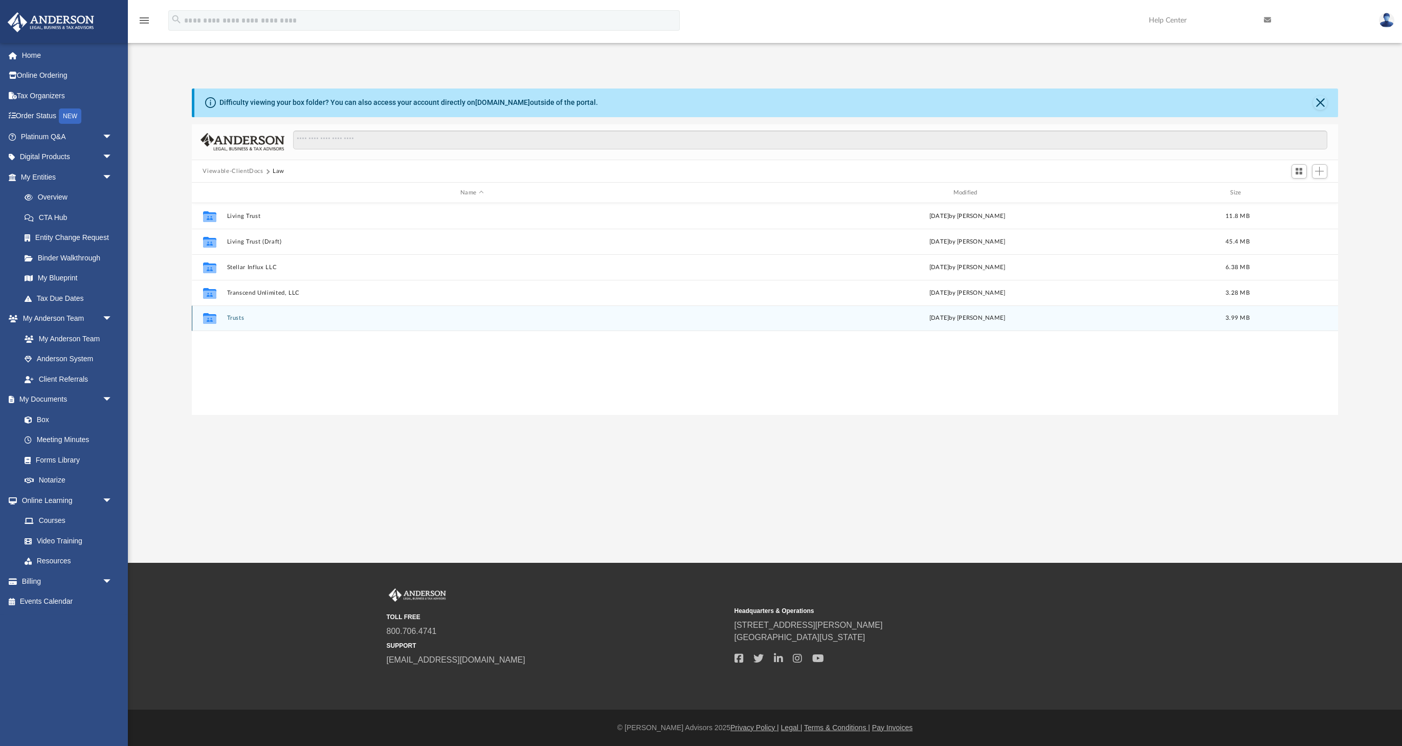
click at [234, 318] on button "Trusts" at bounding box center [472, 318] width 490 height 7
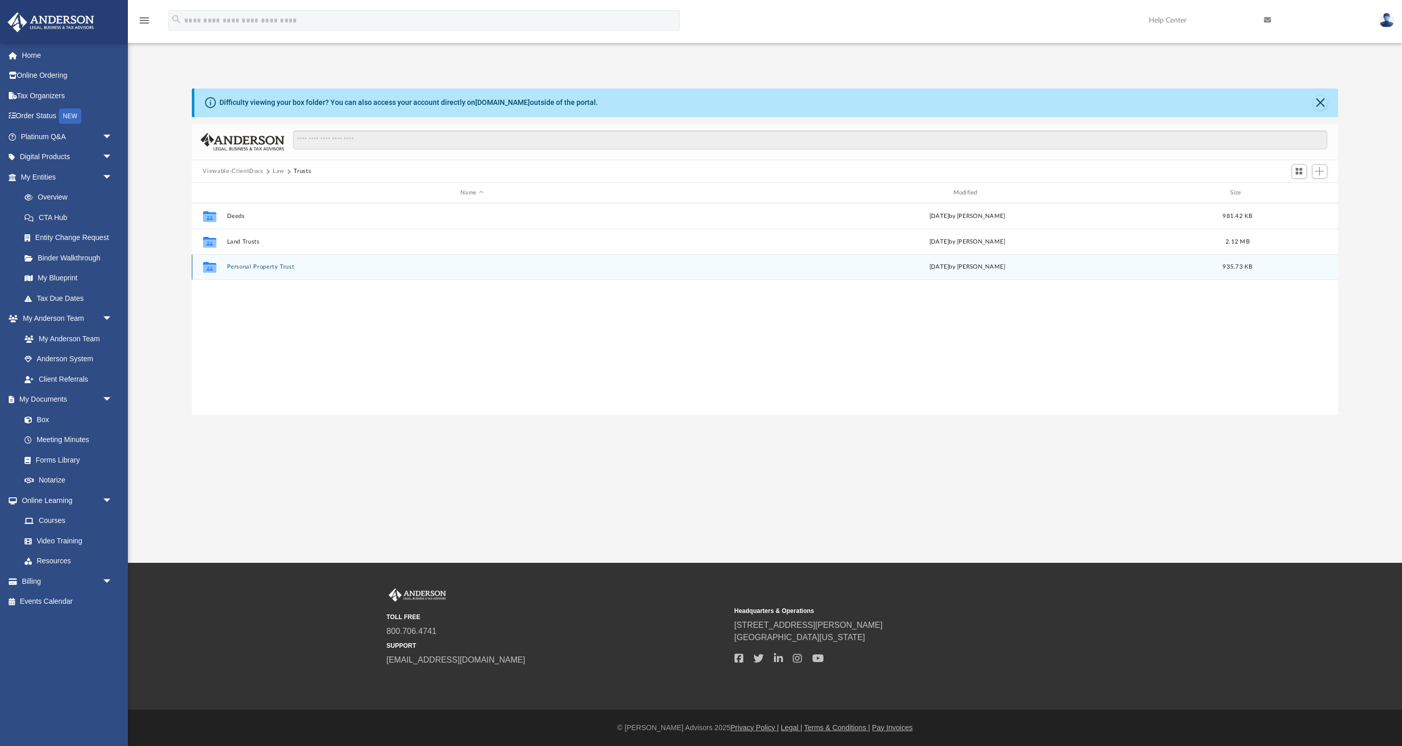
click at [274, 266] on button "Personal Property Trust" at bounding box center [472, 267] width 490 height 7
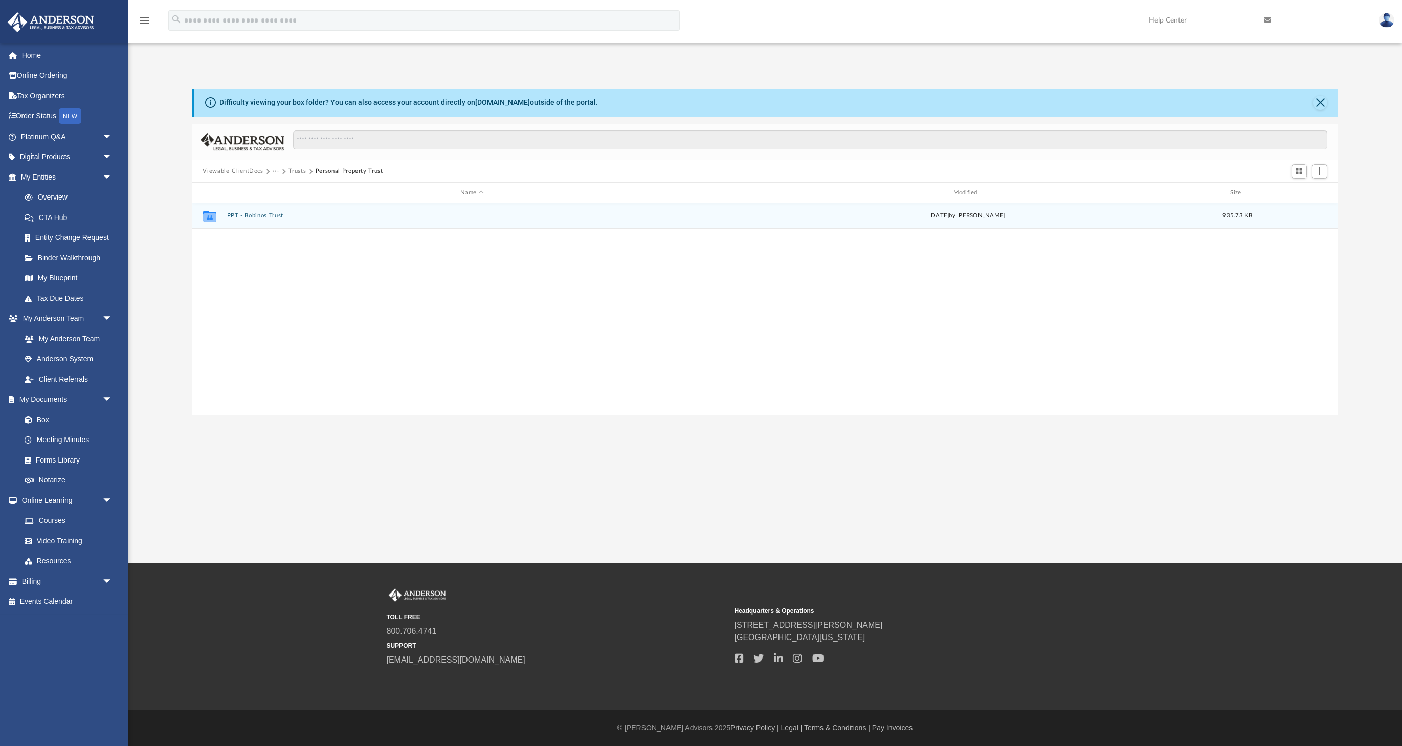
click at [261, 214] on button "PPT - Bobinos Trust" at bounding box center [472, 216] width 490 height 7
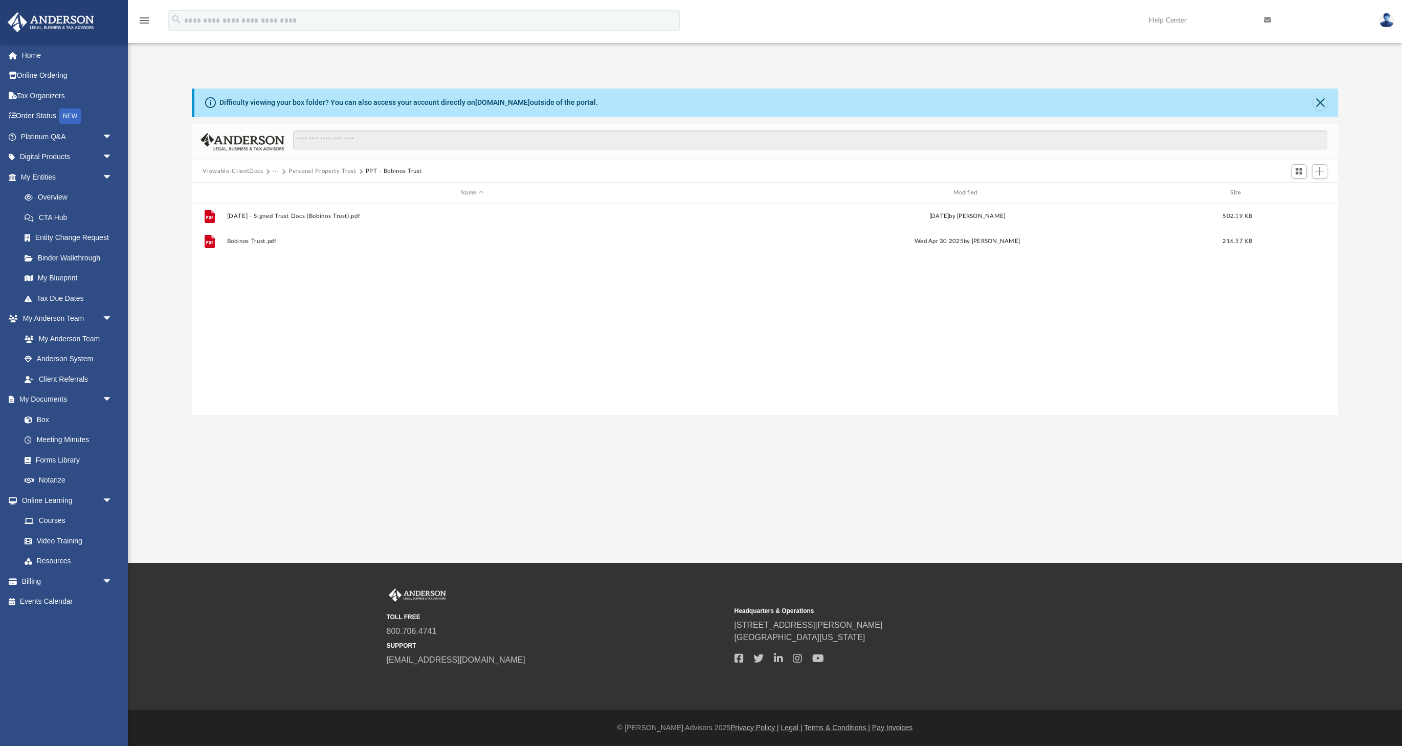
click at [334, 171] on button "Personal Property Trust" at bounding box center [321, 171] width 67 height 9
click at [294, 170] on button "Trusts" at bounding box center [296, 171] width 17 height 9
click at [1039, 612] on small "Headquarters & Operations" at bounding box center [904, 610] width 341 height 9
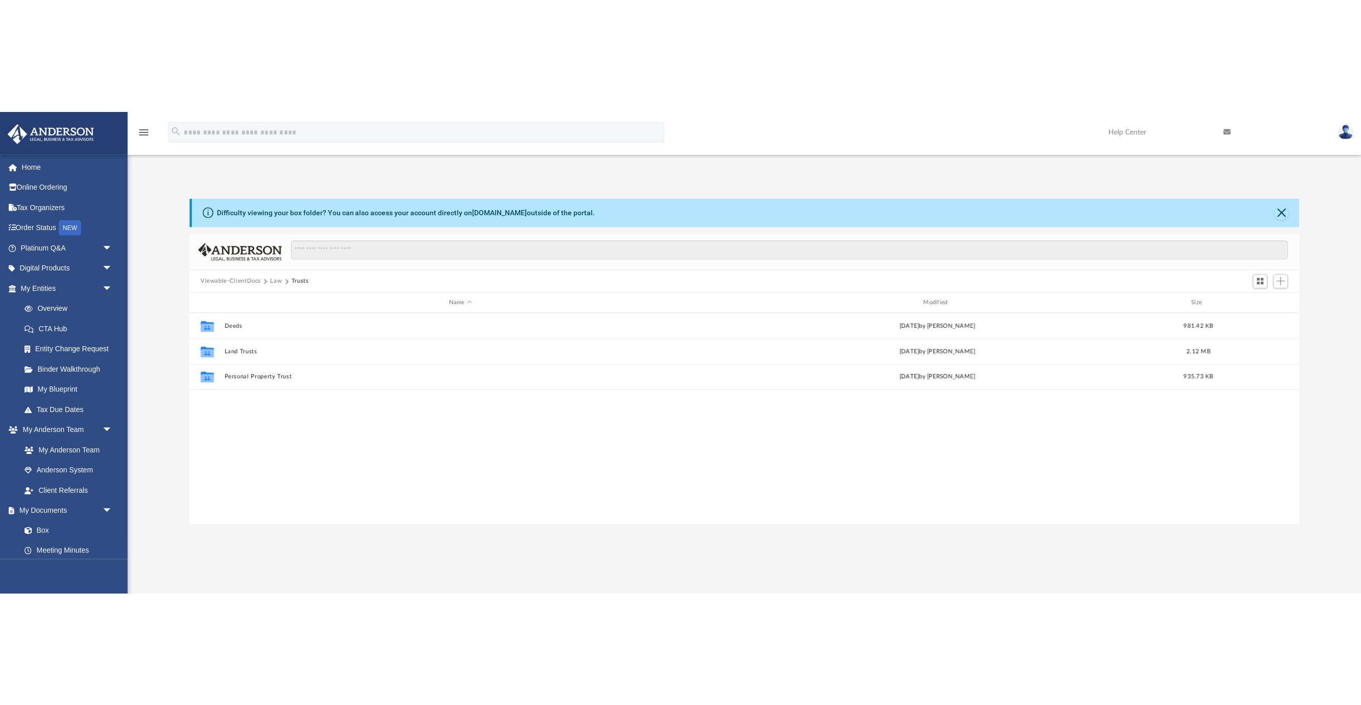
scroll to position [233, 1111]
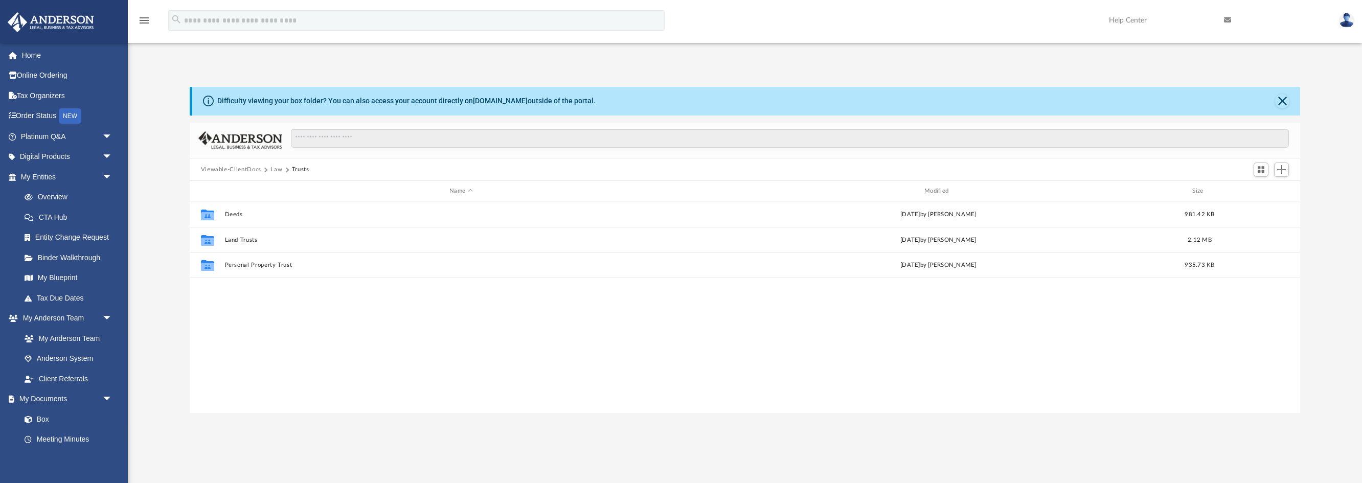
click at [274, 172] on button "Law" at bounding box center [277, 169] width 12 height 9
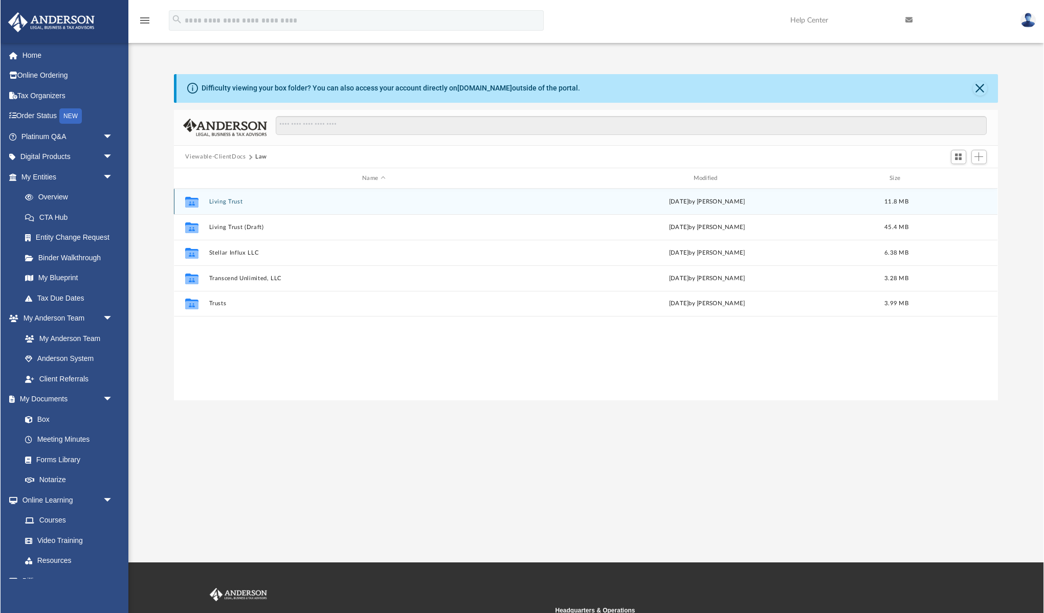
scroll to position [233, 824]
